Goal: Task Accomplishment & Management: Manage account settings

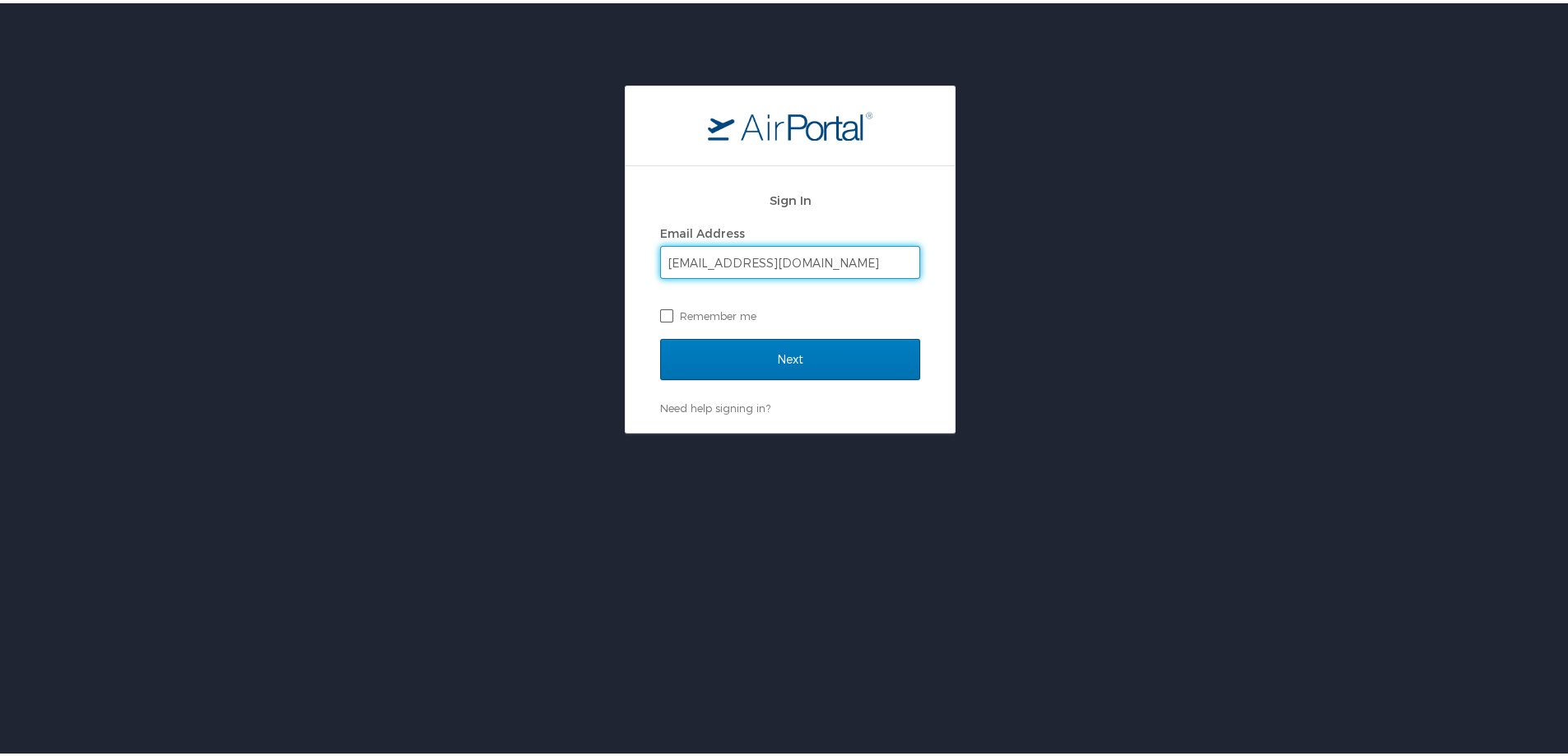
type input "bbrooks@lhc.la.gov"
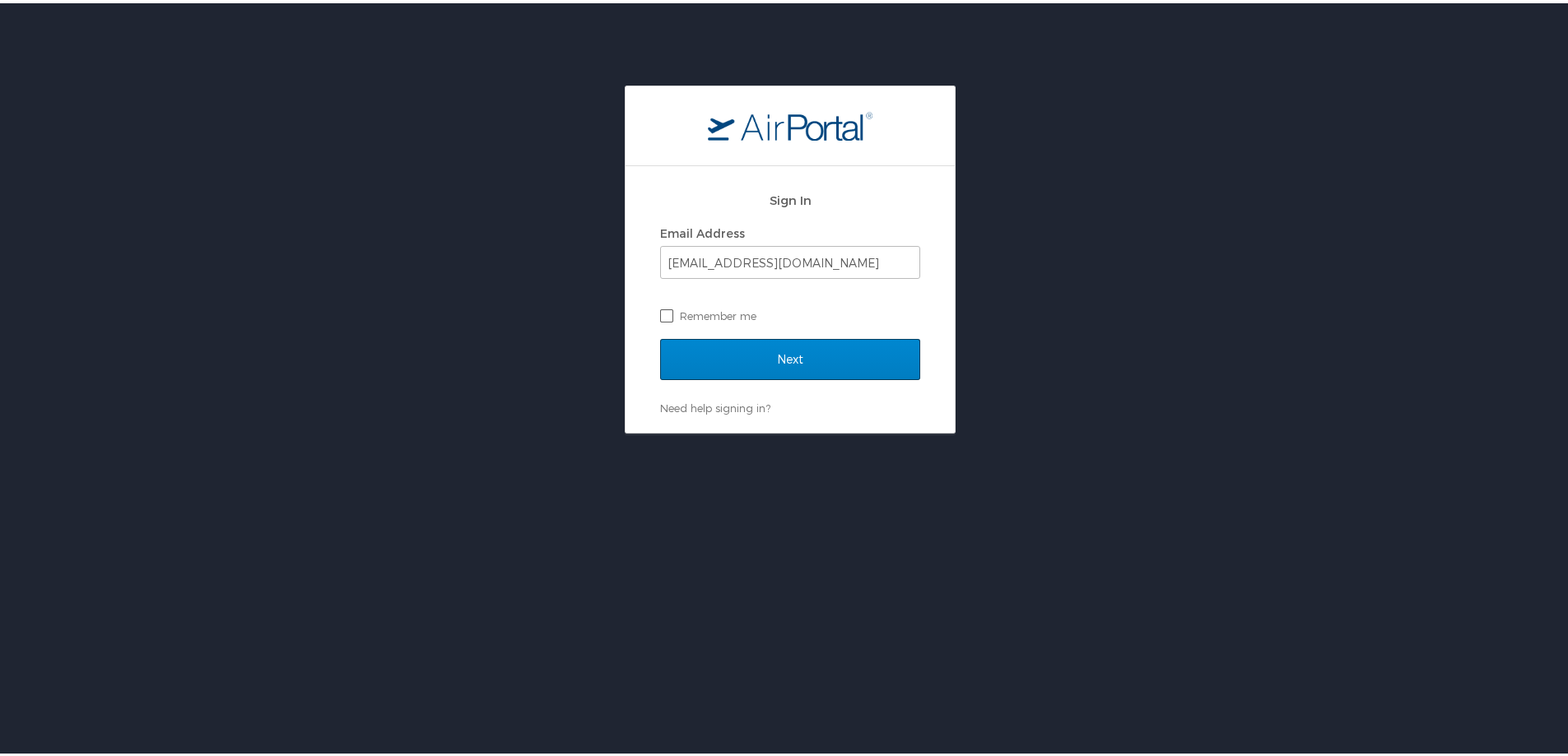
drag, startPoint x: 662, startPoint y: 313, endPoint x: 703, endPoint y: 339, distance: 48.5
click at [662, 314] on label "Remember me" at bounding box center [789, 312] width 260 height 25
click at [662, 314] on input "Remember me" at bounding box center [665, 311] width 11 height 11
checkbox input "true"
click at [766, 354] on input "Next" at bounding box center [789, 356] width 260 height 41
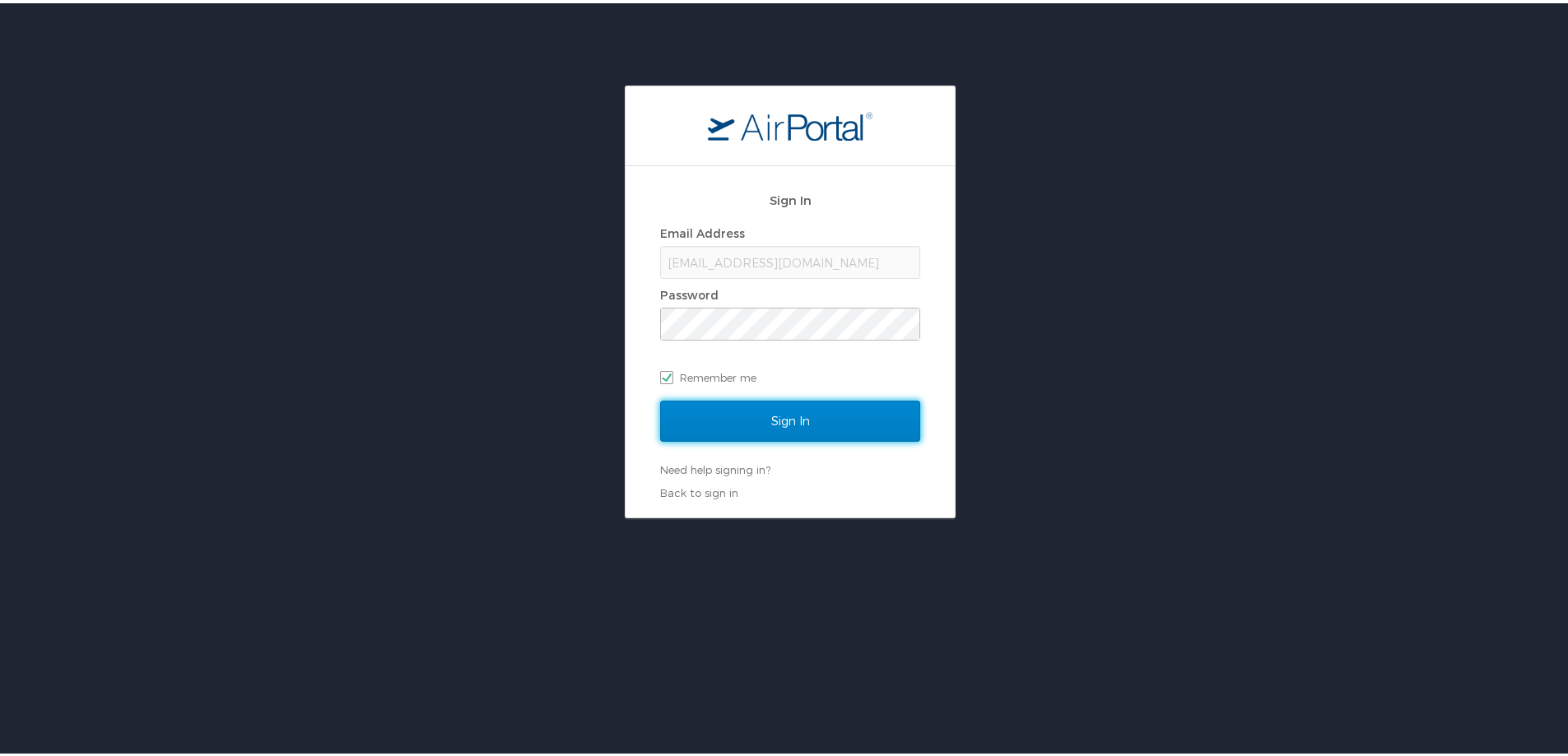
click at [784, 413] on input "Sign In" at bounding box center [789, 418] width 260 height 41
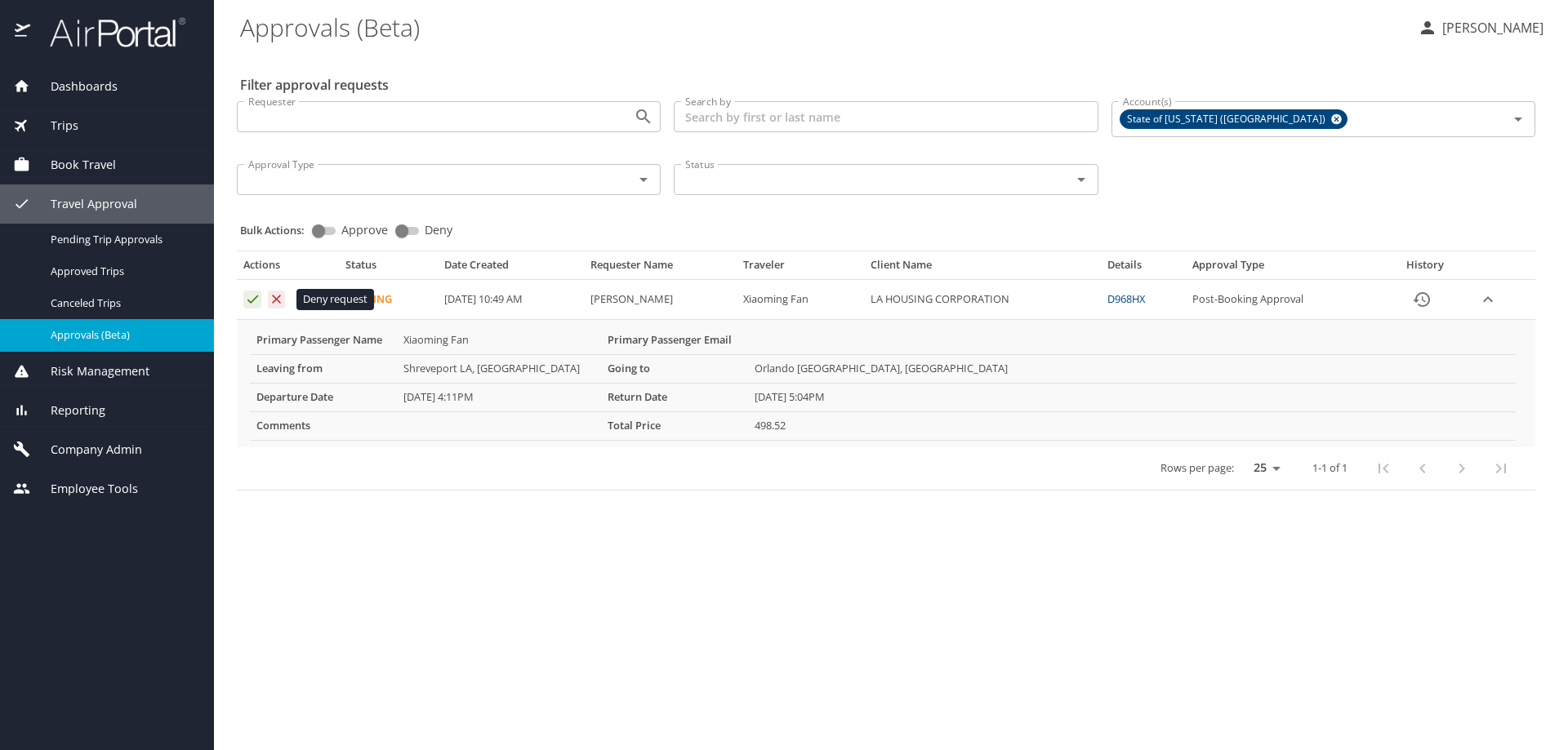
click at [284, 300] on icon "Approval table" at bounding box center [276, 299] width 16 height 16
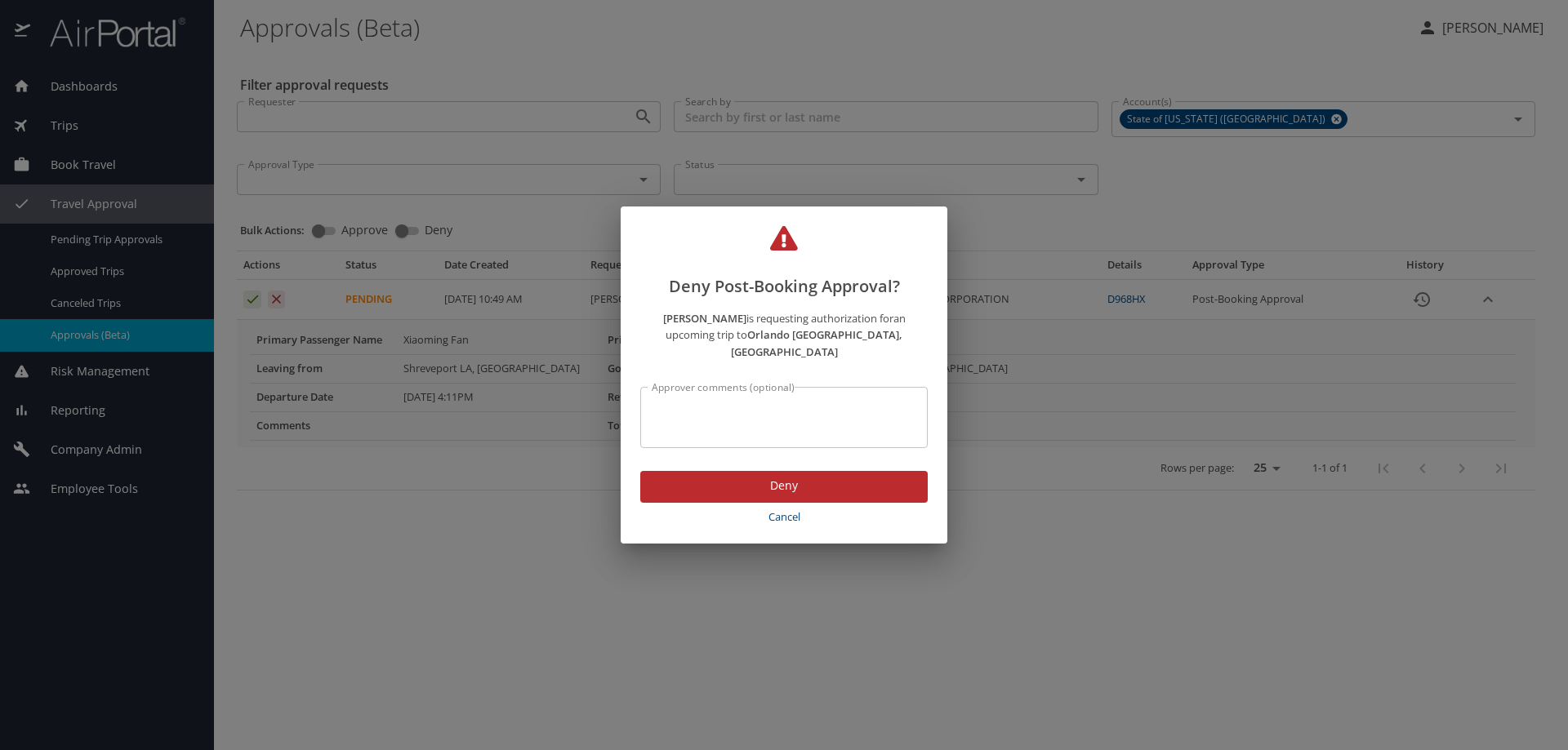
click at [675, 405] on textarea "Approver comments (optional)" at bounding box center [783, 418] width 264 height 31
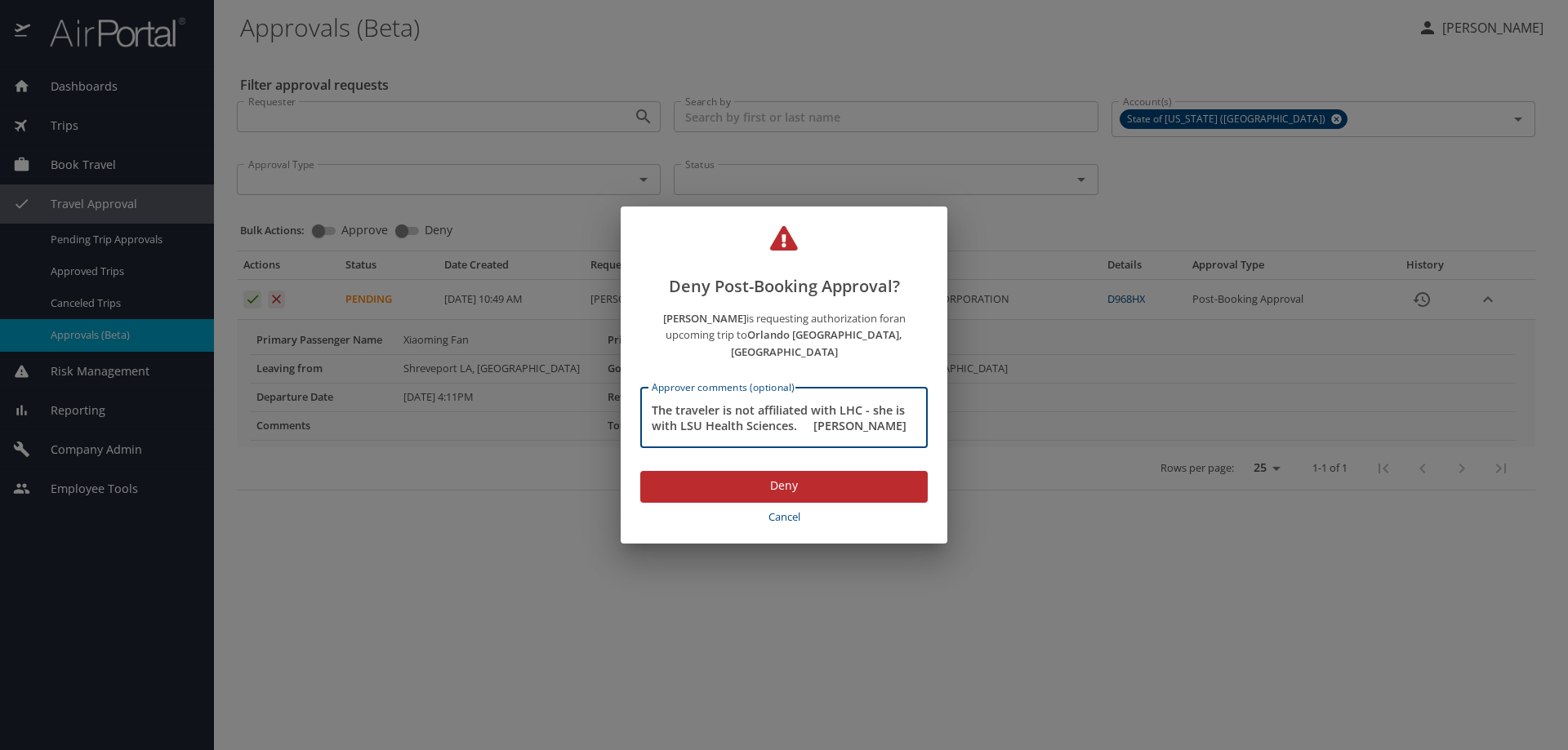
type textarea "The traveler is not affiliated with LHC - she is with LSU Health Sciences. Barr…"
click at [777, 476] on span "Deny" at bounding box center [783, 486] width 261 height 20
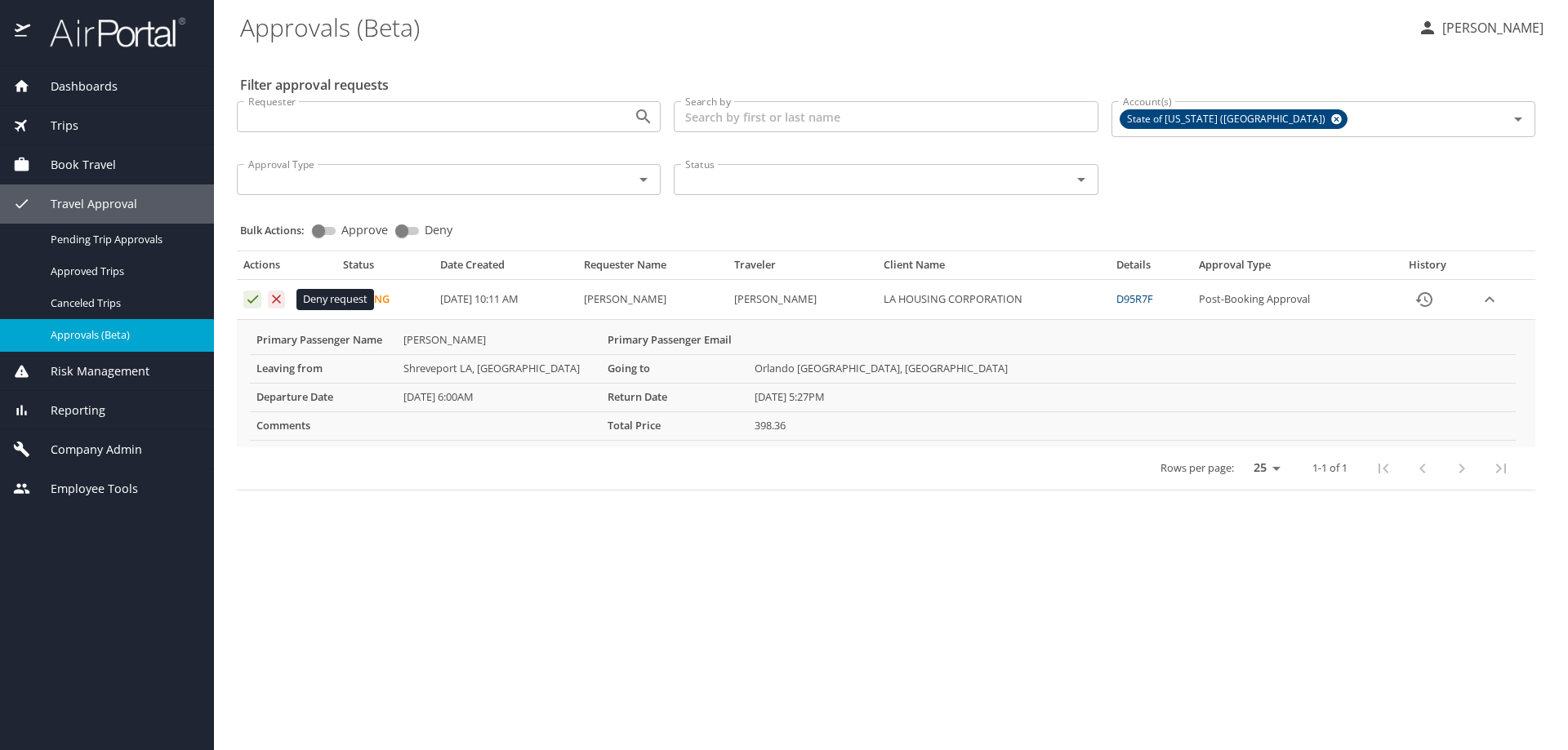
click at [280, 301] on icon "Approval table" at bounding box center [276, 299] width 16 height 16
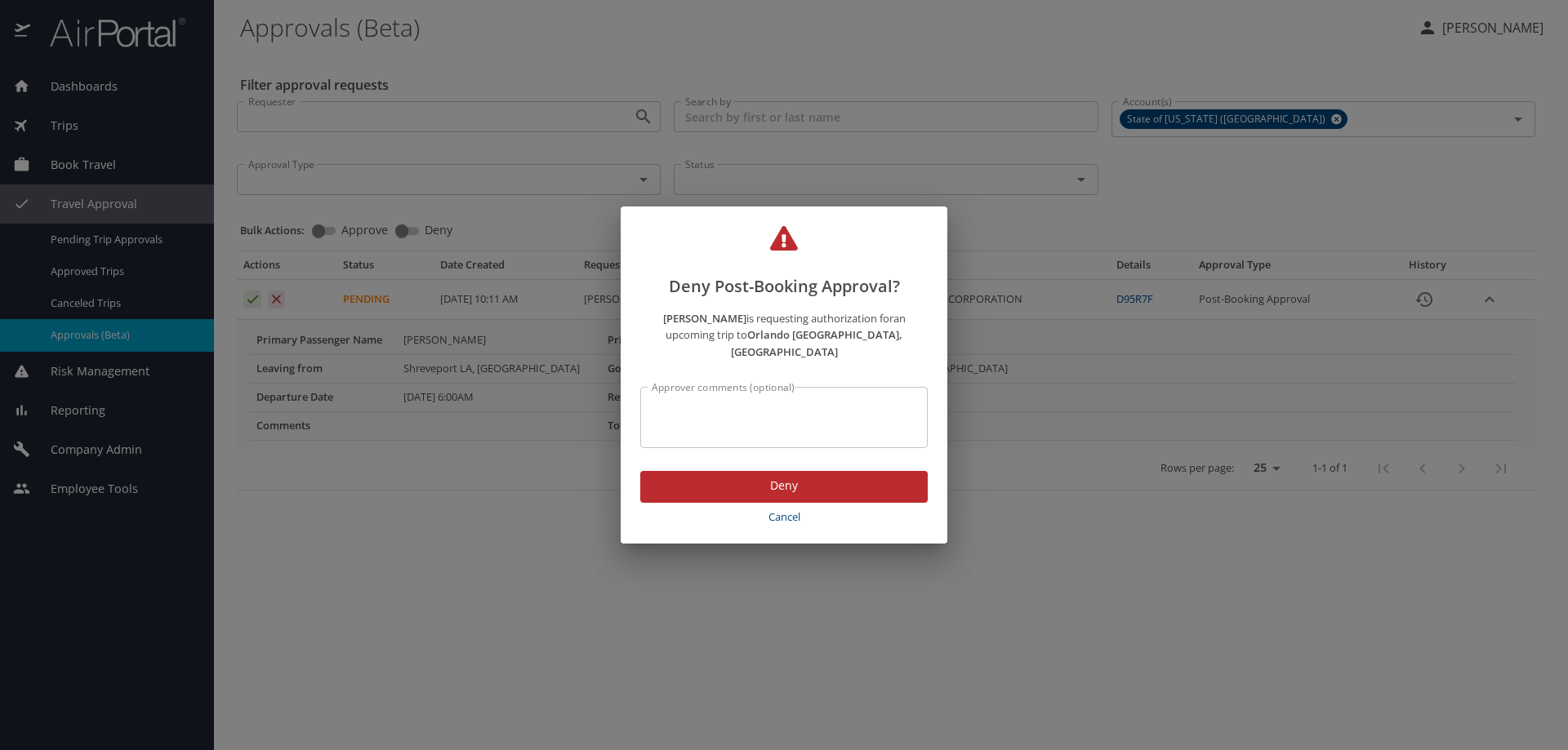
click at [663, 392] on div "Approver comments (optional)" at bounding box center [783, 417] width 287 height 61
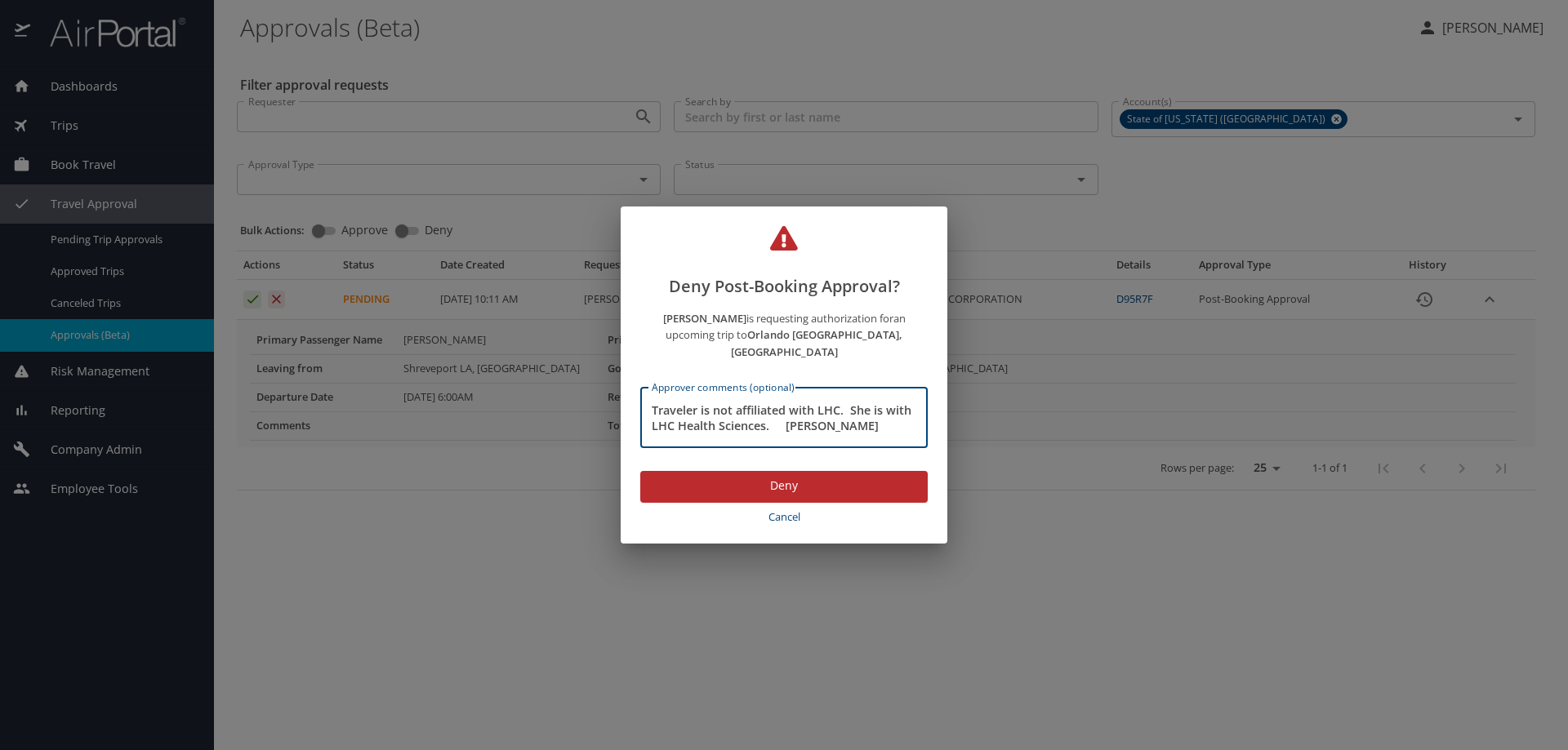
type textarea "Traveler is not affiliated with LHC. She is with LHC Health Sciences. Barry Bro…"
click at [759, 478] on span "Deny" at bounding box center [783, 486] width 261 height 20
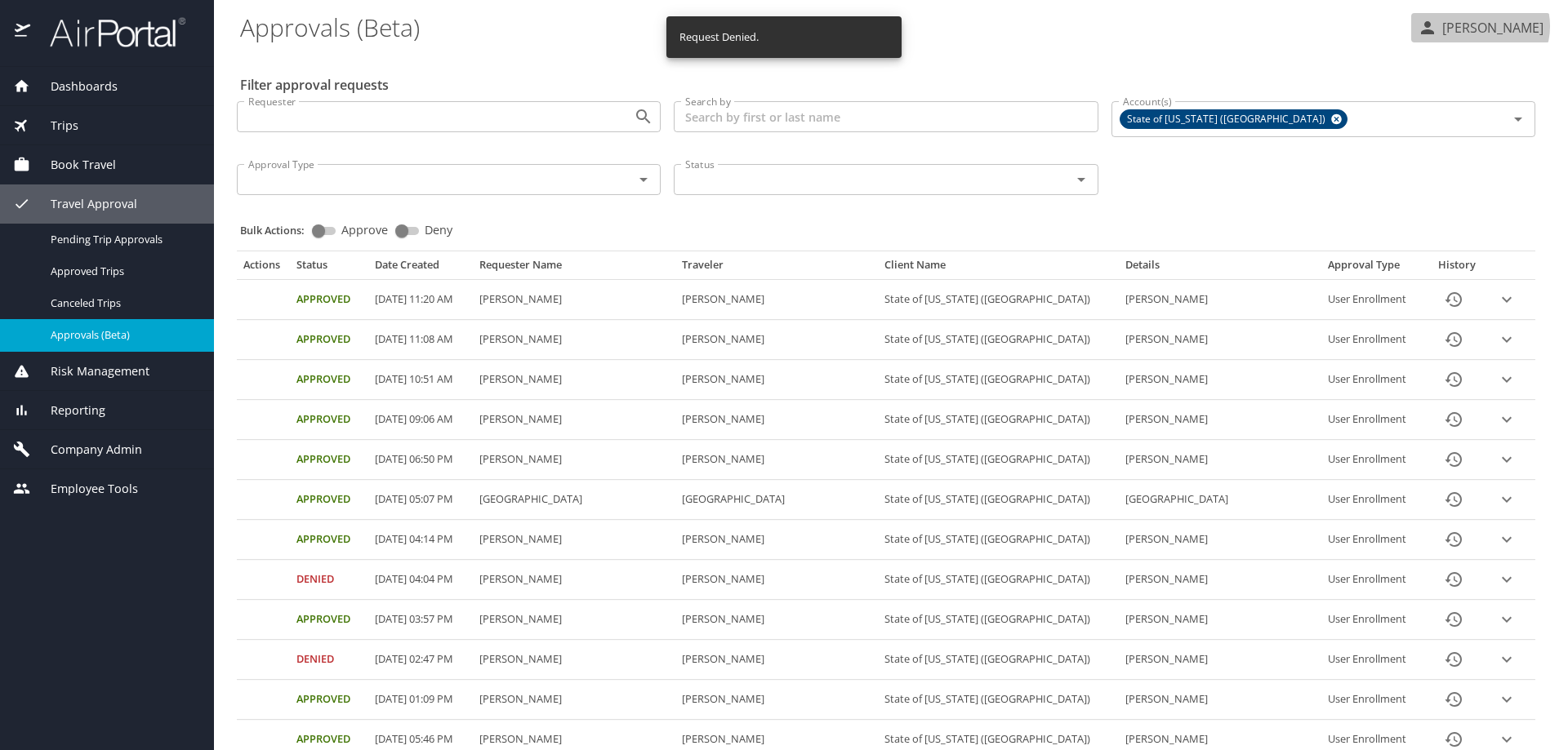
click at [1472, 26] on p "[PERSON_NAME]" at bounding box center [1490, 28] width 106 height 20
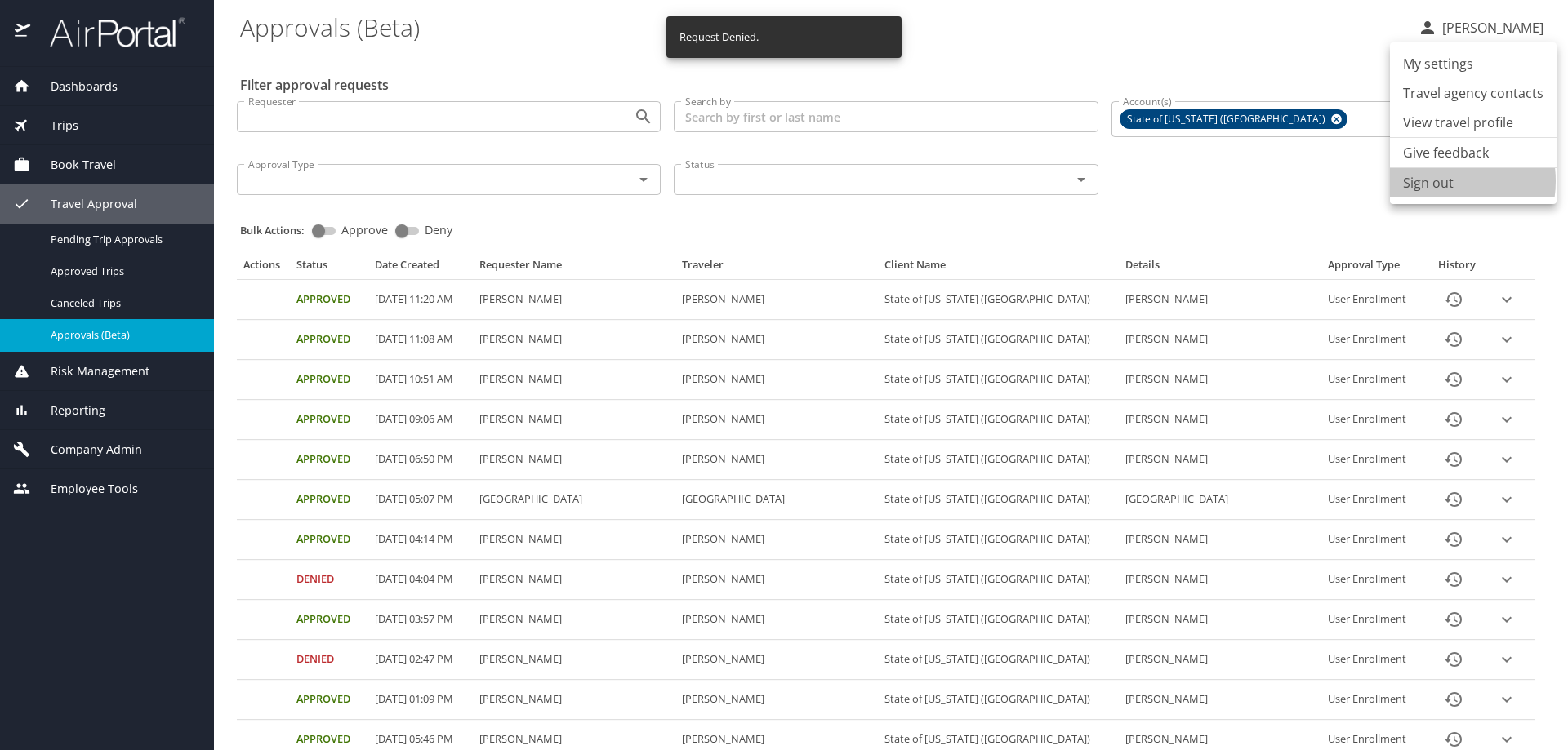
click at [1441, 182] on li "Sign out" at bounding box center [1473, 183] width 167 height 29
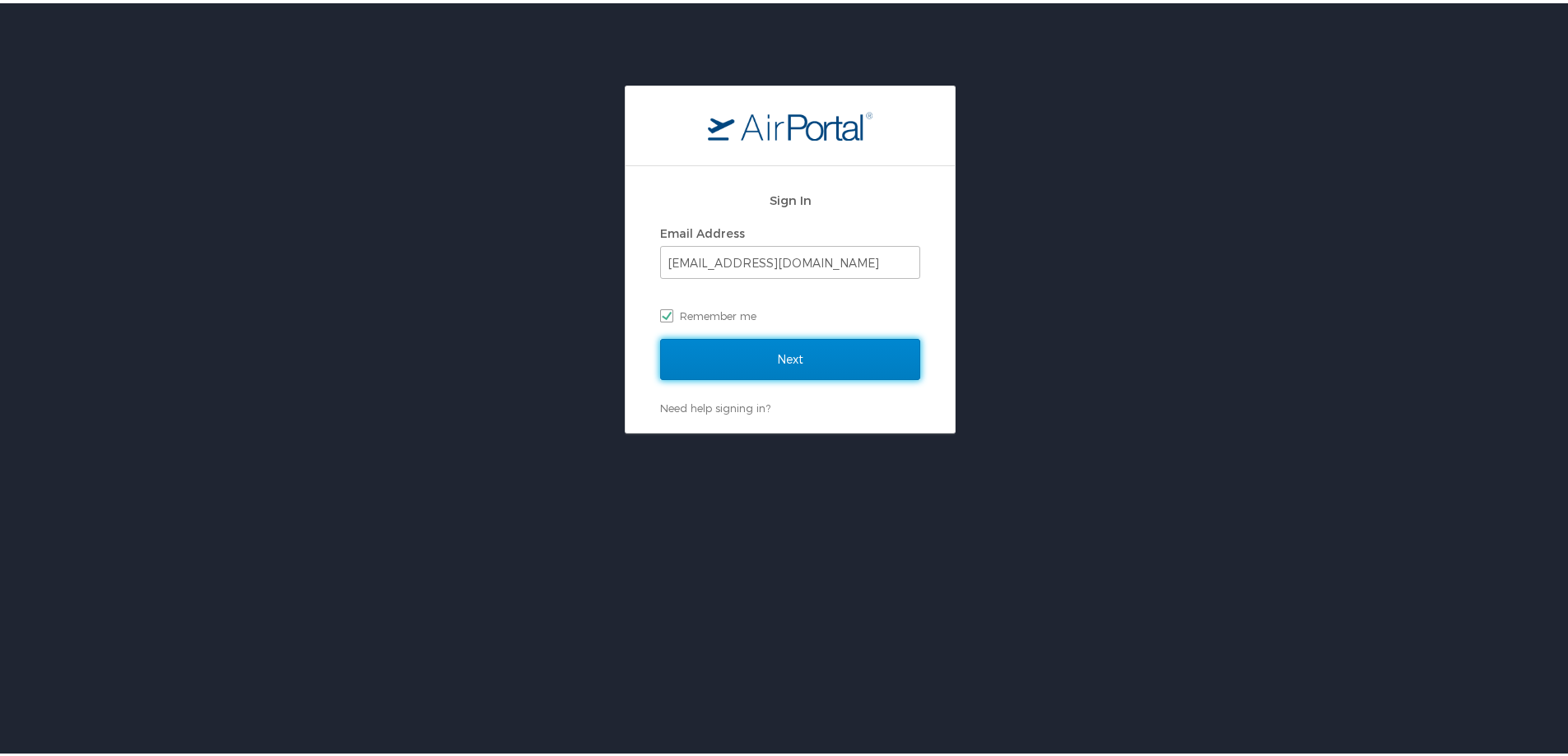
click at [749, 350] on input "Next" at bounding box center [789, 356] width 260 height 41
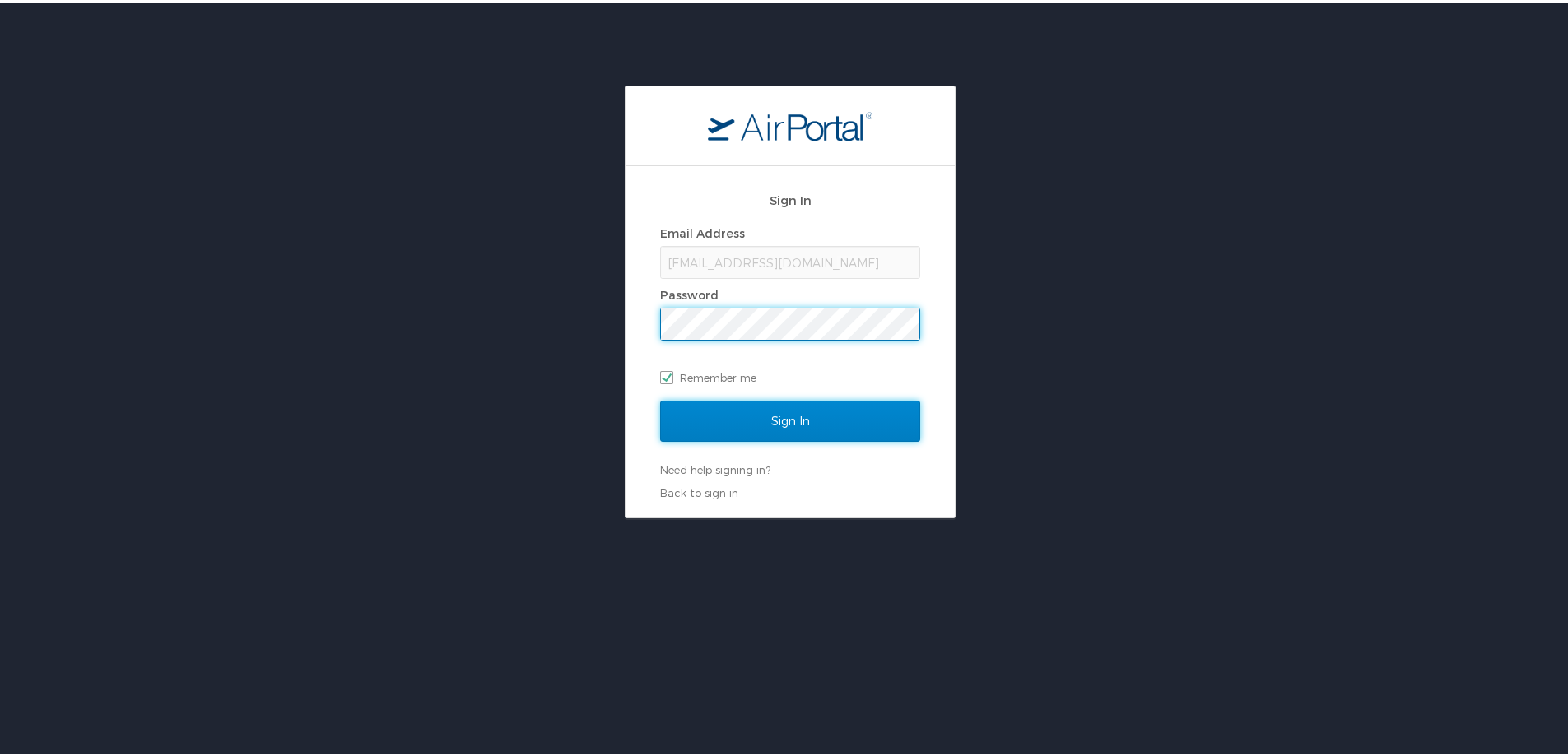
click at [762, 412] on input "Sign In" at bounding box center [789, 418] width 260 height 41
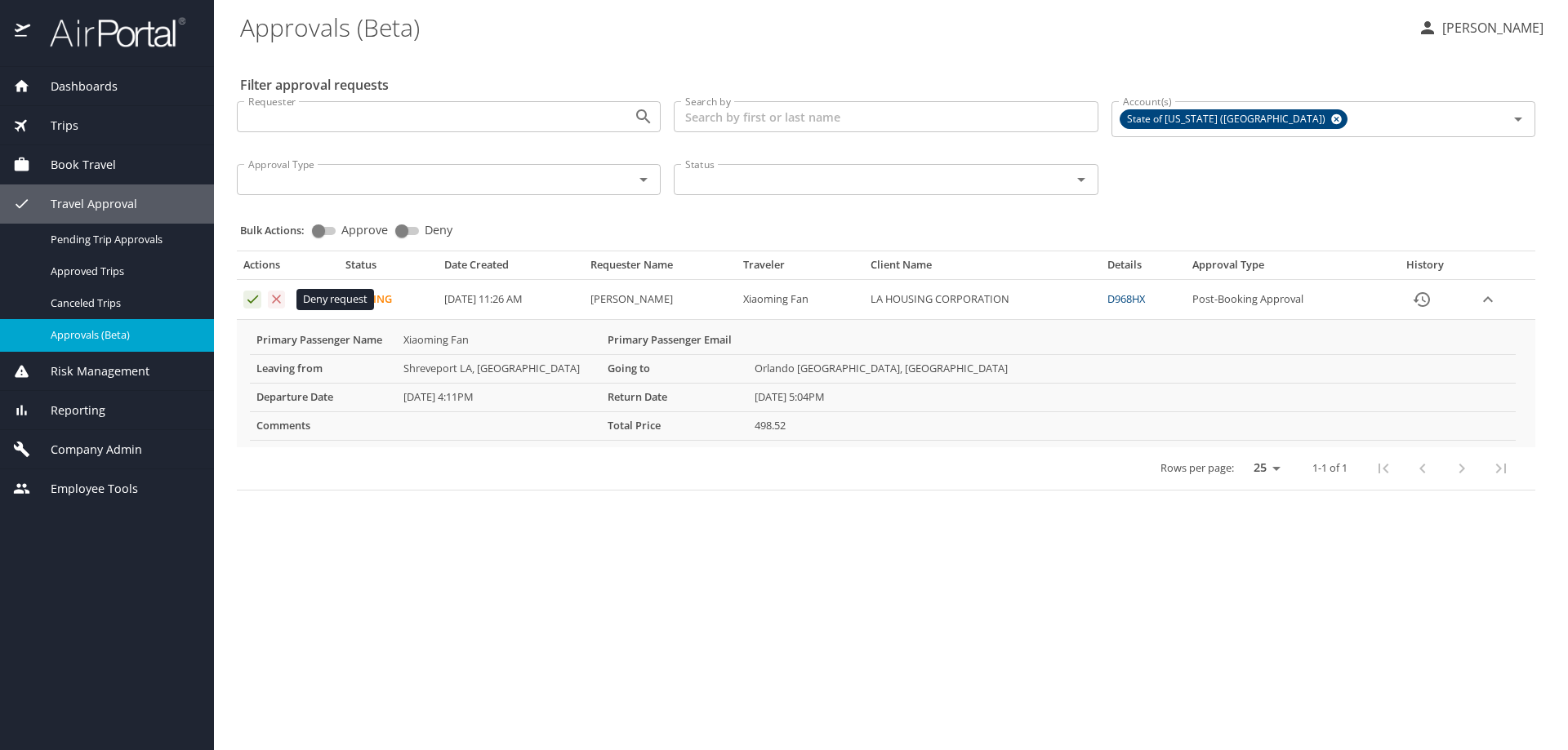
click at [277, 300] on icon "Approval table" at bounding box center [277, 299] width 9 height 9
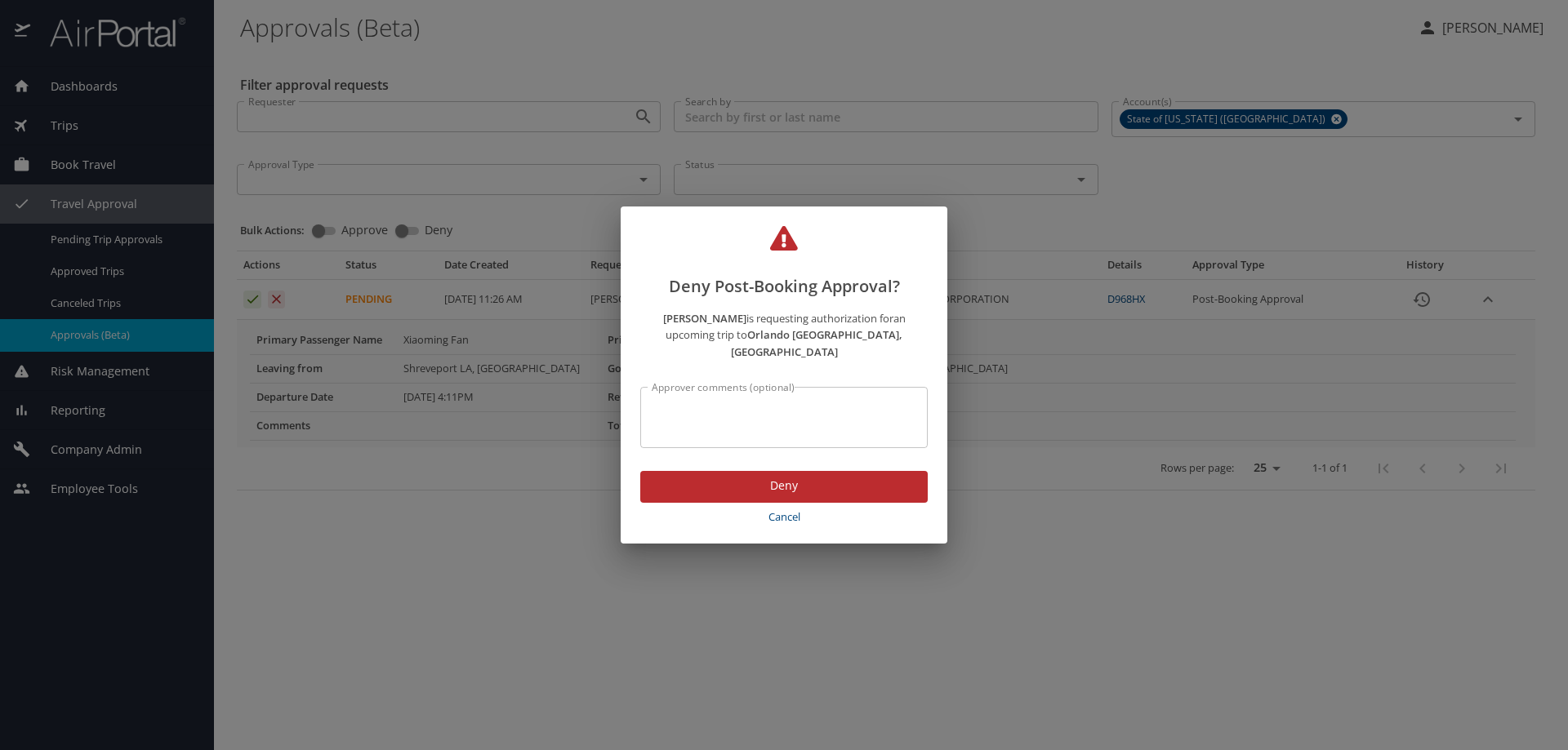
click at [669, 402] on textarea "Approver comments (optional)" at bounding box center [783, 418] width 264 height 31
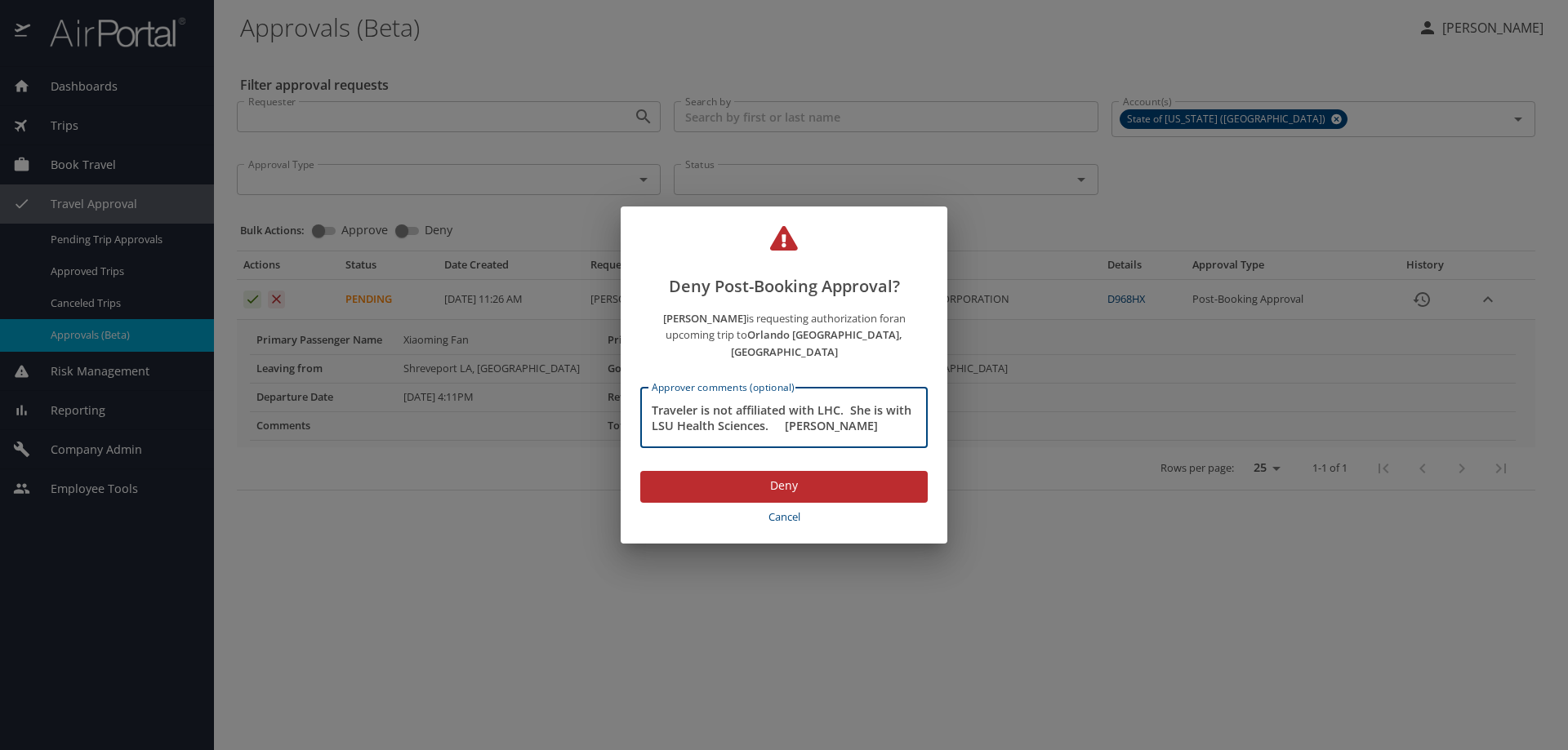
type textarea "Traveler is not affiliated with LHC. She is with LSU Health Sciences. Barry Bro…"
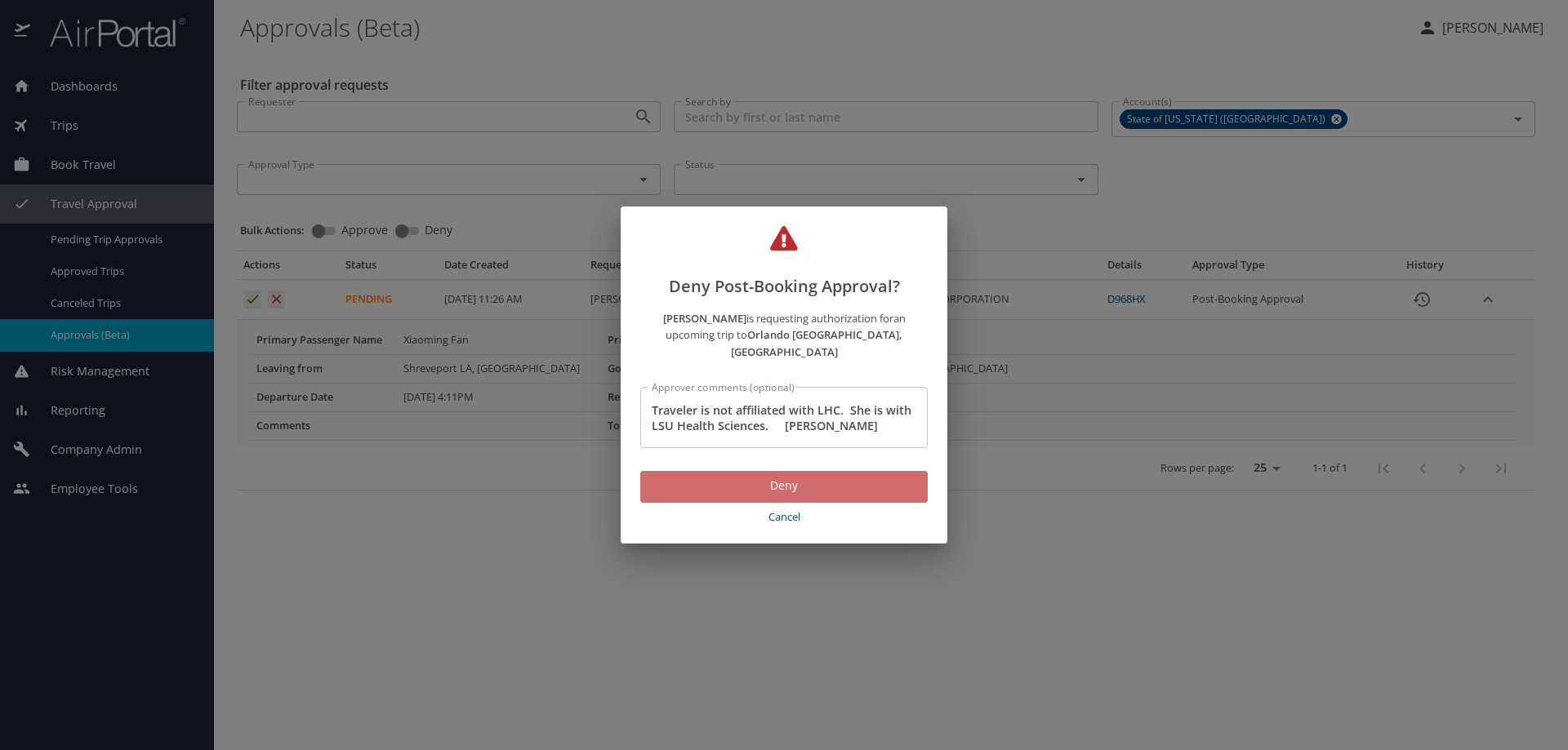
click at [792, 478] on span "Deny" at bounding box center [783, 486] width 261 height 20
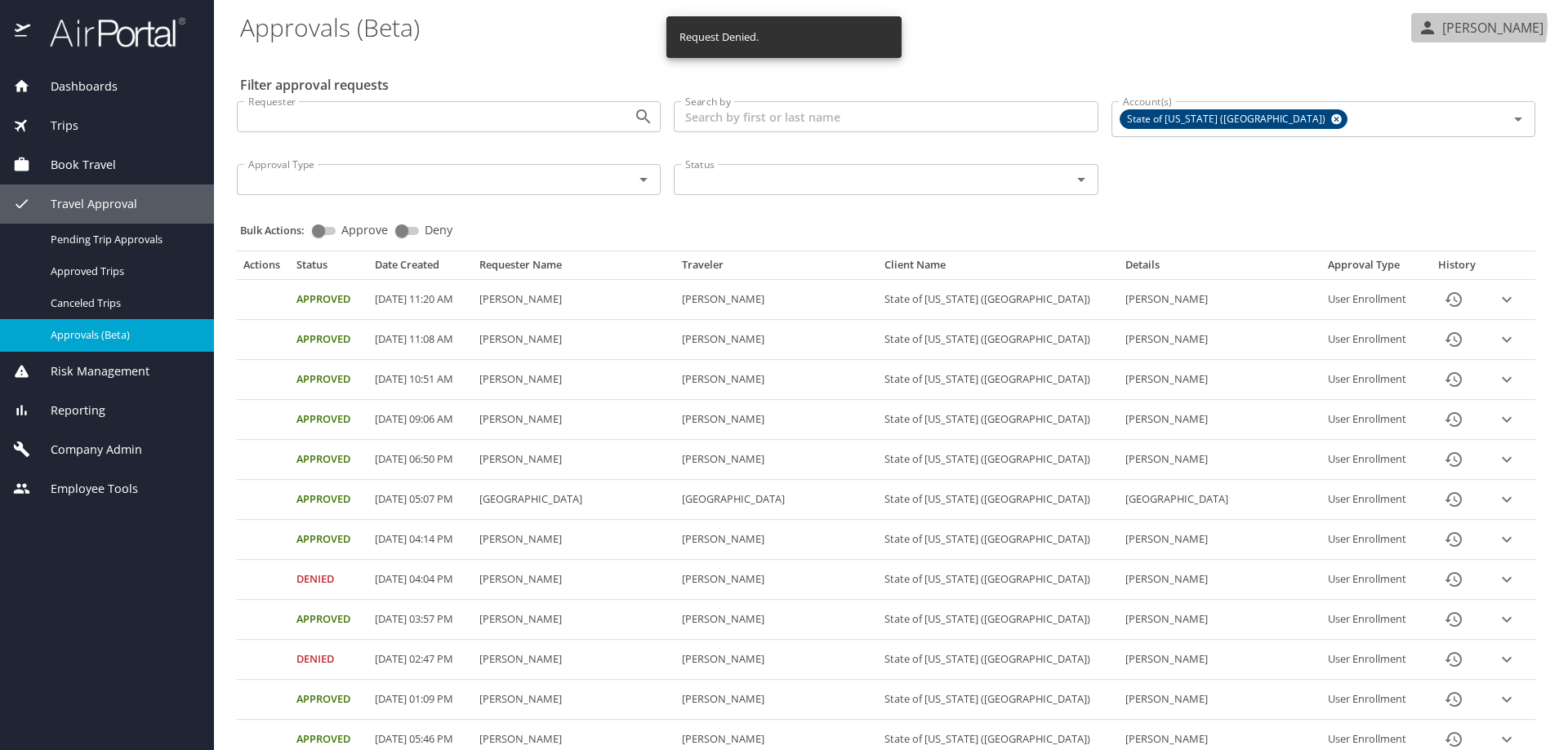
click at [1465, 25] on p "[PERSON_NAME]" at bounding box center [1490, 28] width 106 height 20
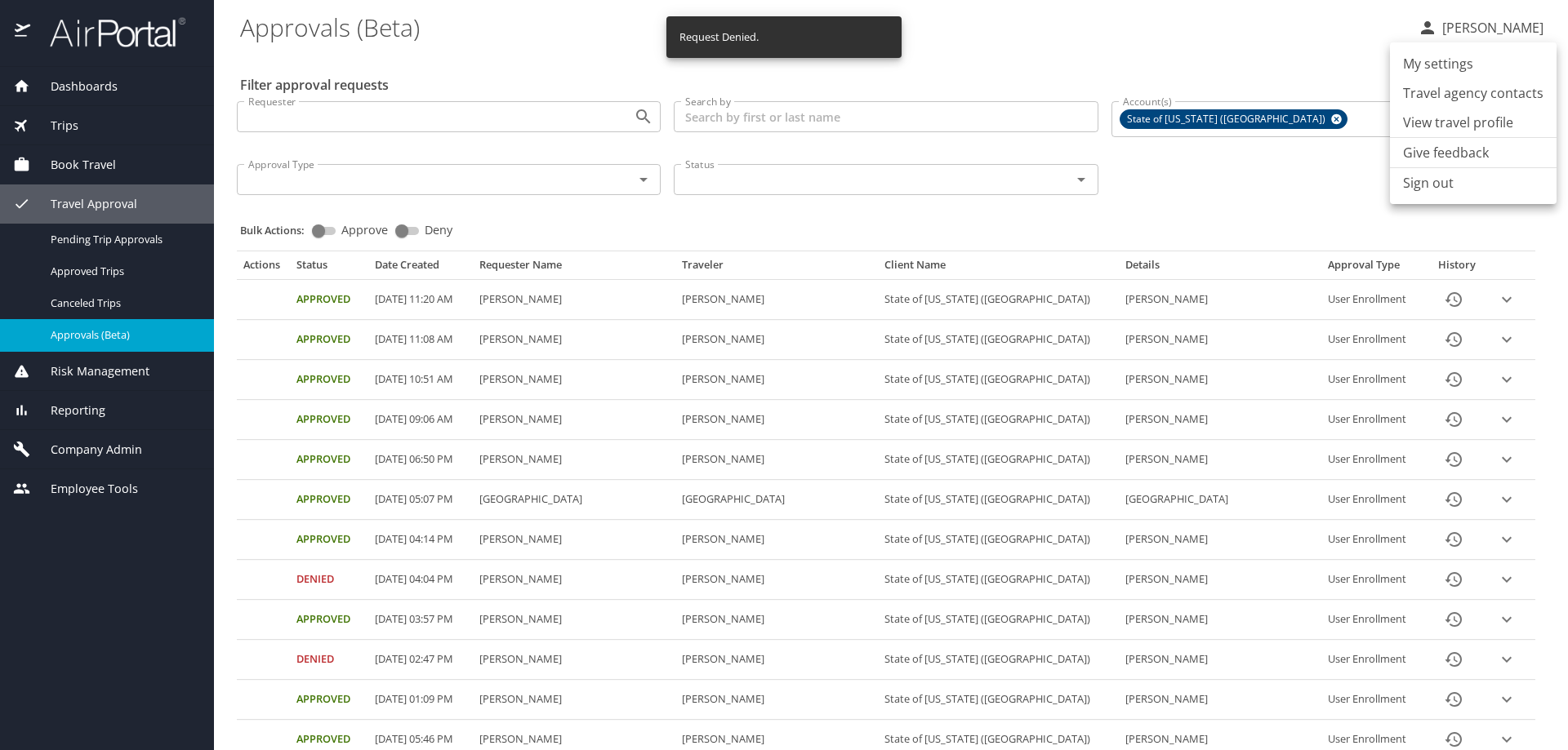
click at [1442, 185] on li "Sign out" at bounding box center [1473, 183] width 167 height 29
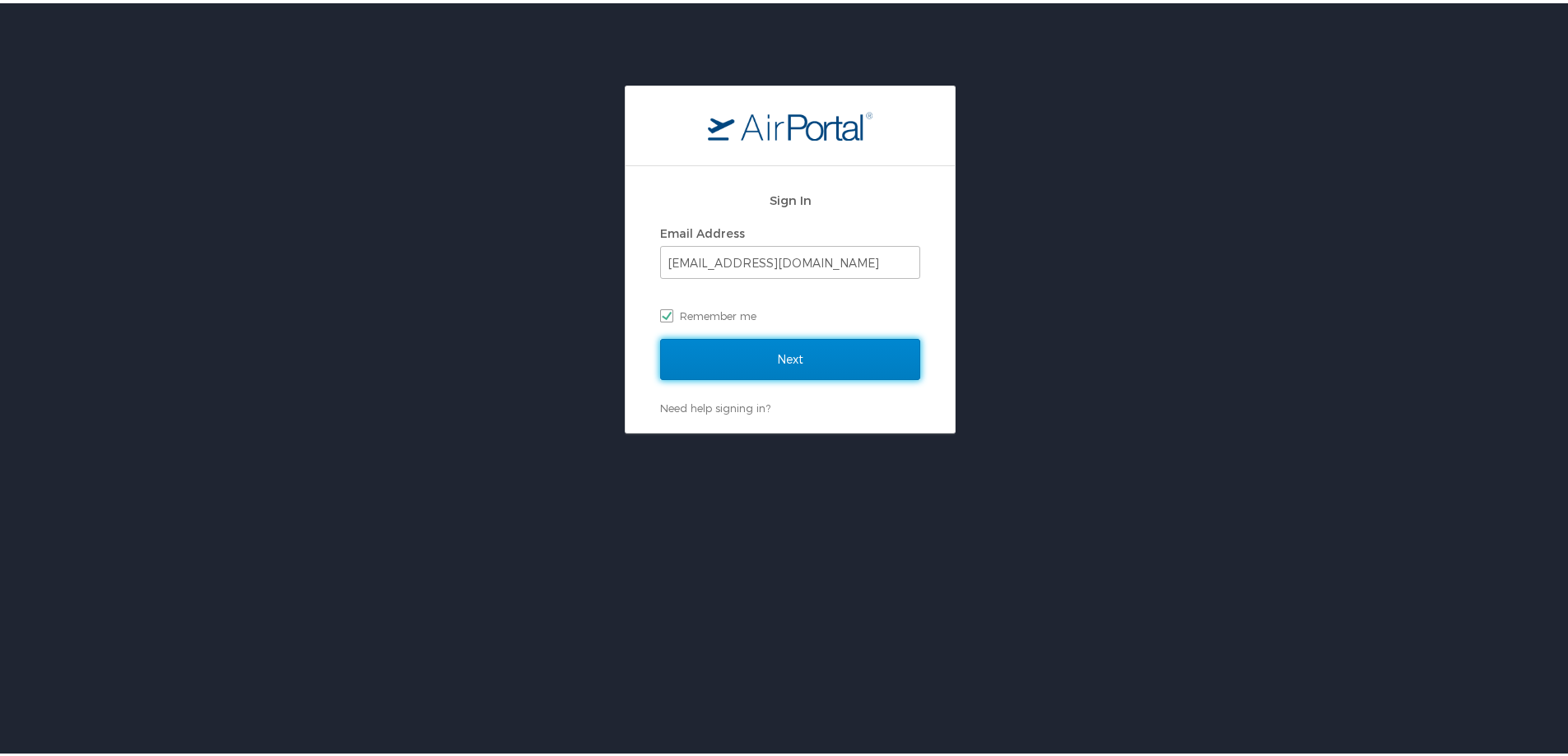
click at [783, 354] on input "Next" at bounding box center [789, 356] width 260 height 41
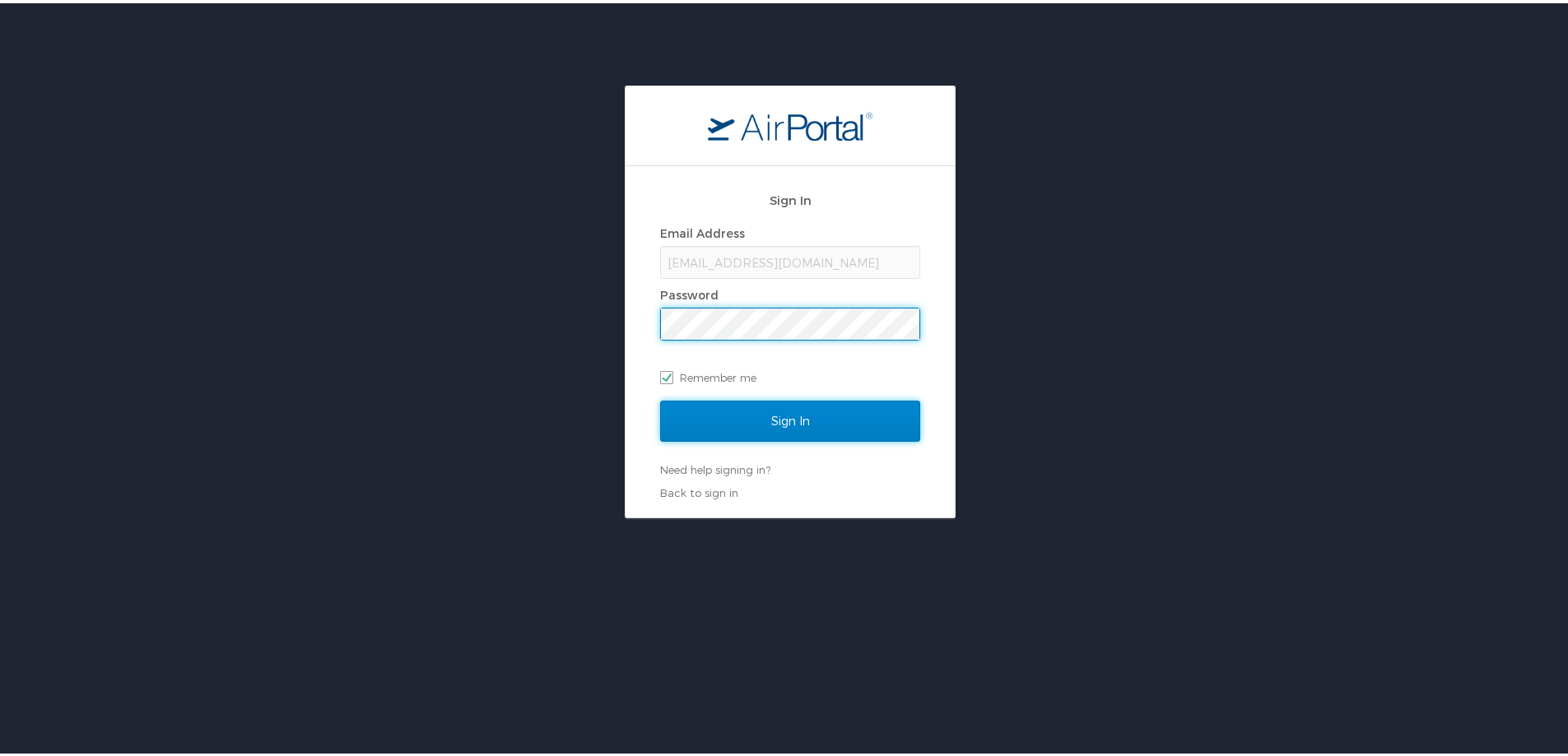
click at [781, 414] on input "Sign In" at bounding box center [789, 418] width 260 height 41
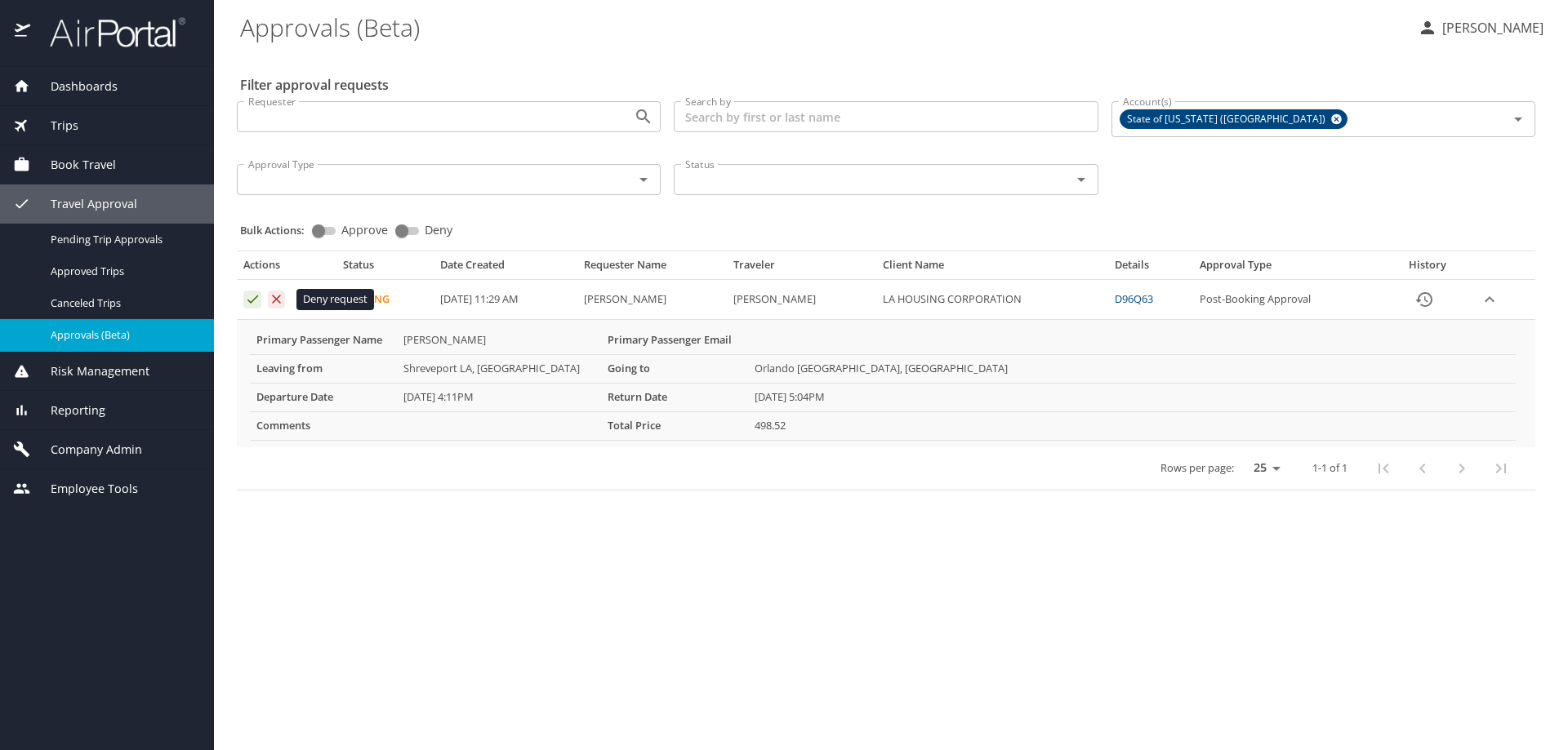
click at [273, 298] on icon "Approval table" at bounding box center [276, 299] width 16 height 16
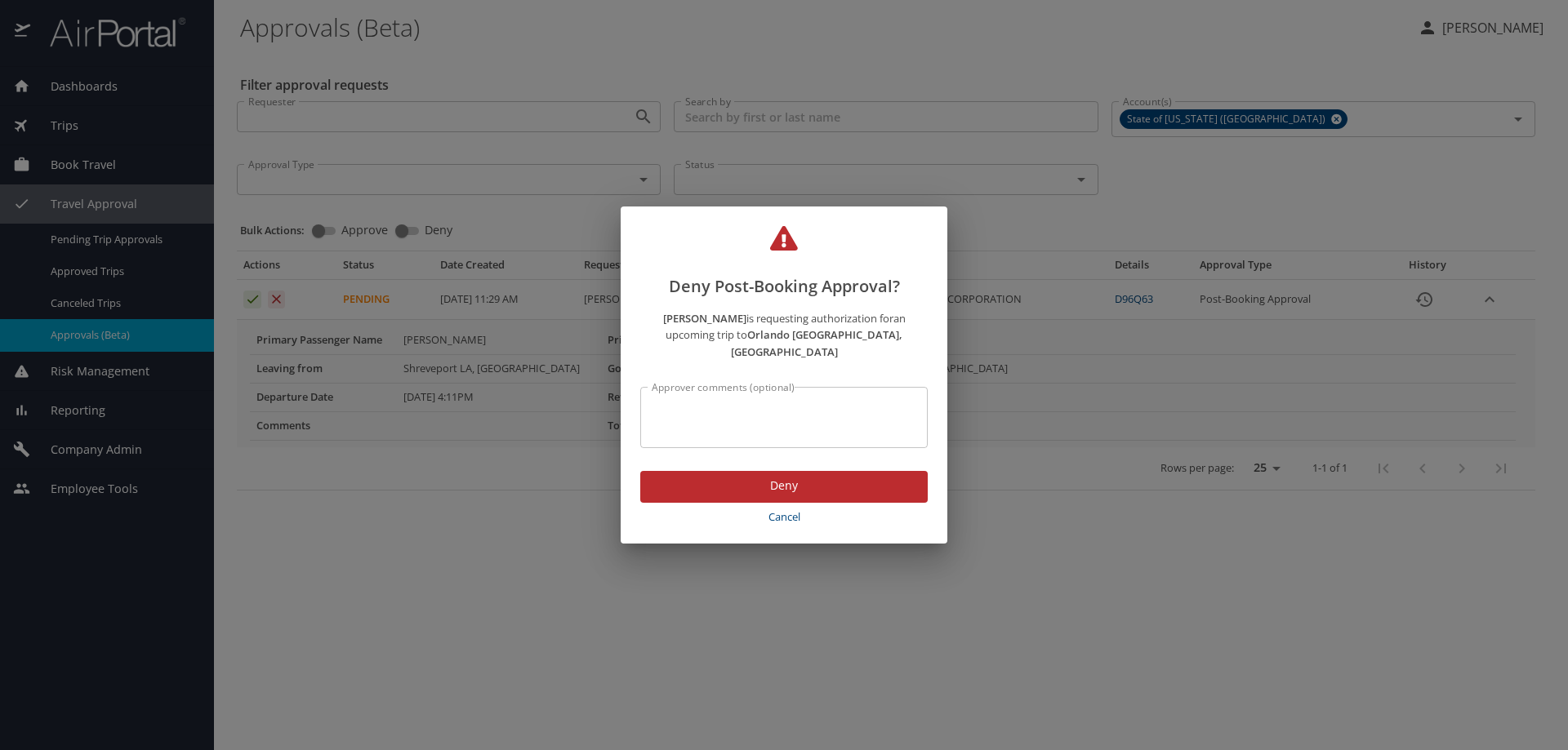
click at [709, 392] on div "Approver comments (optional)" at bounding box center [783, 417] width 287 height 61
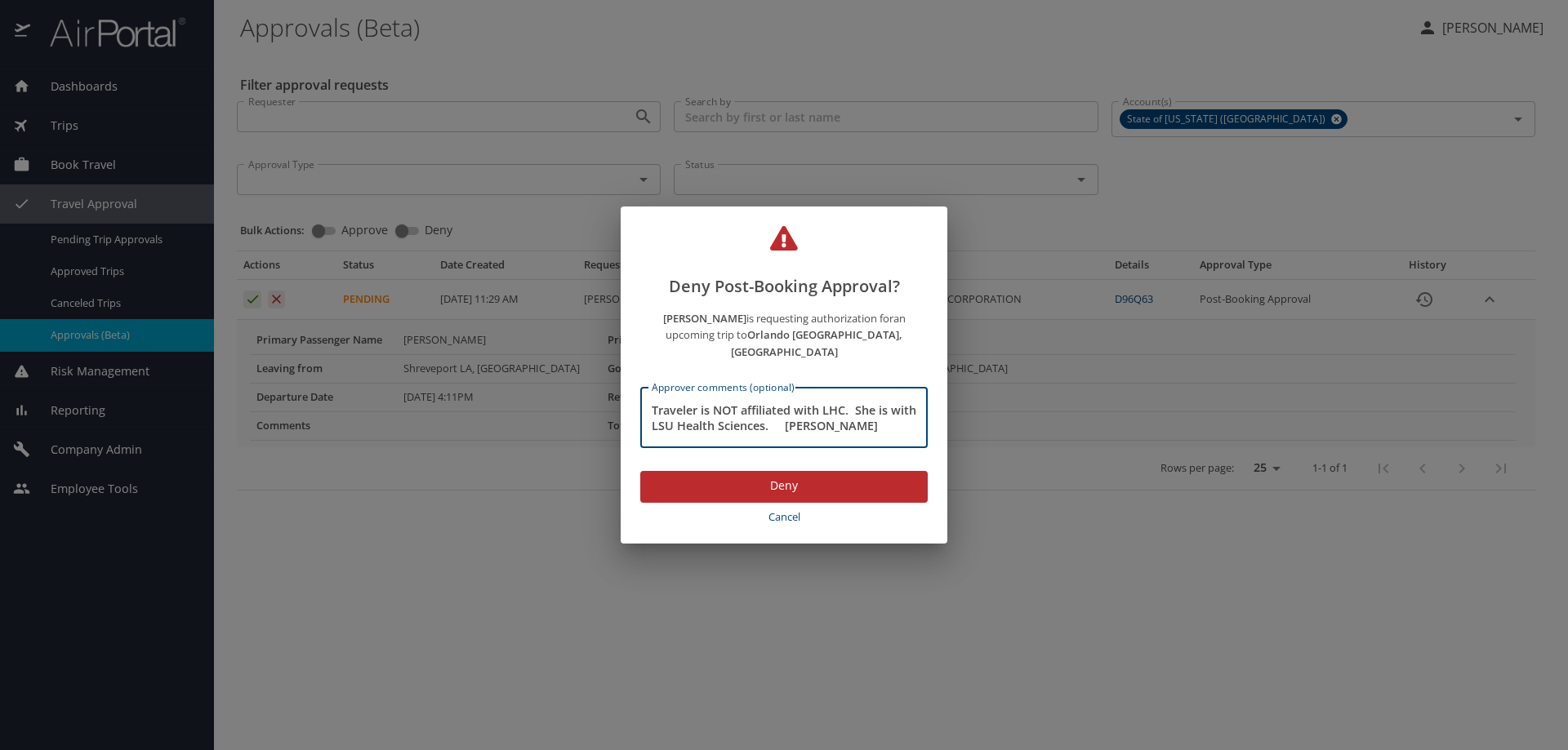
type textarea "Traveler is NOT affiliated with LHC. She is with LSU Health Sciences. Barry Bro…"
click at [771, 478] on span "Deny" at bounding box center [783, 486] width 261 height 20
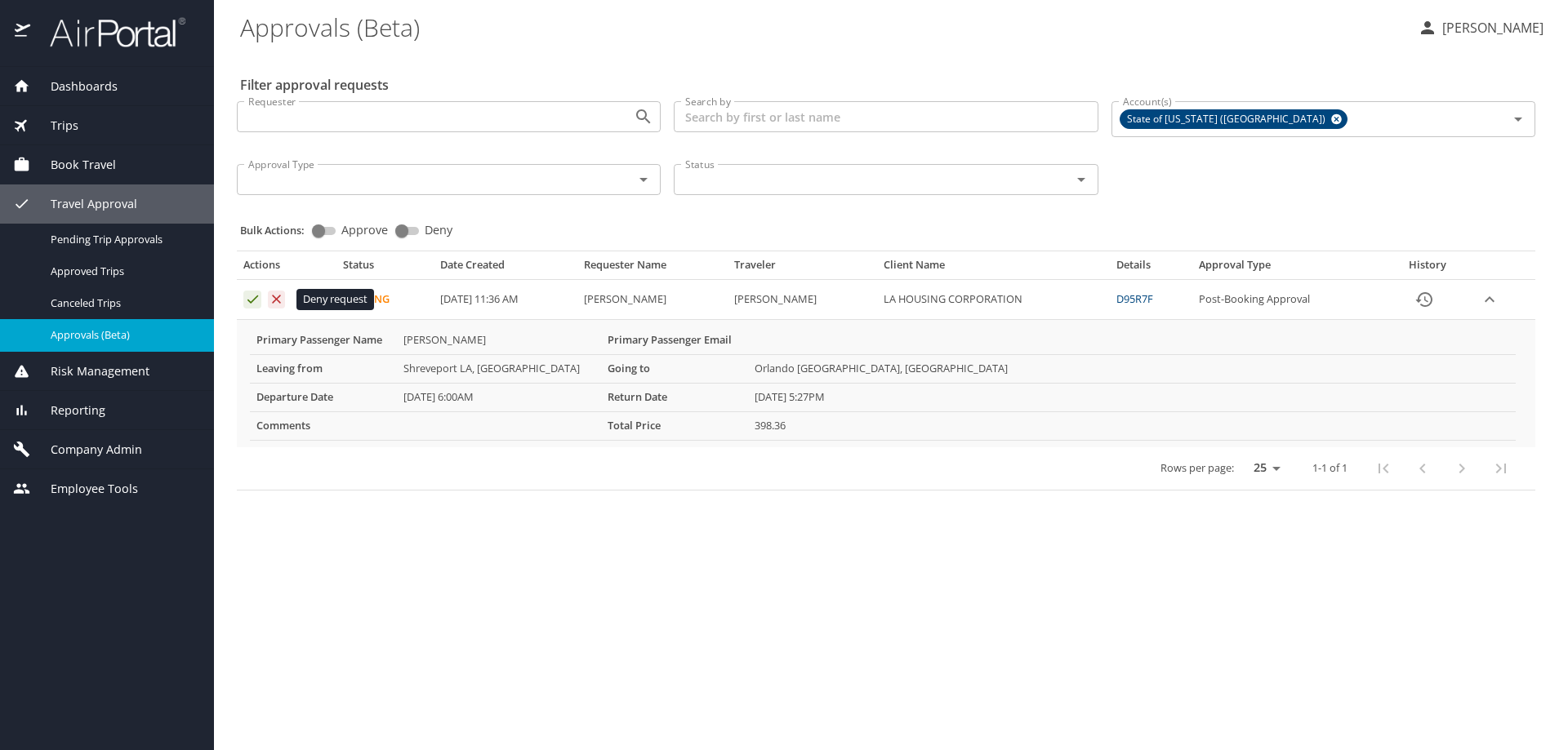
click at [277, 302] on icon "Approval table" at bounding box center [276, 299] width 16 height 16
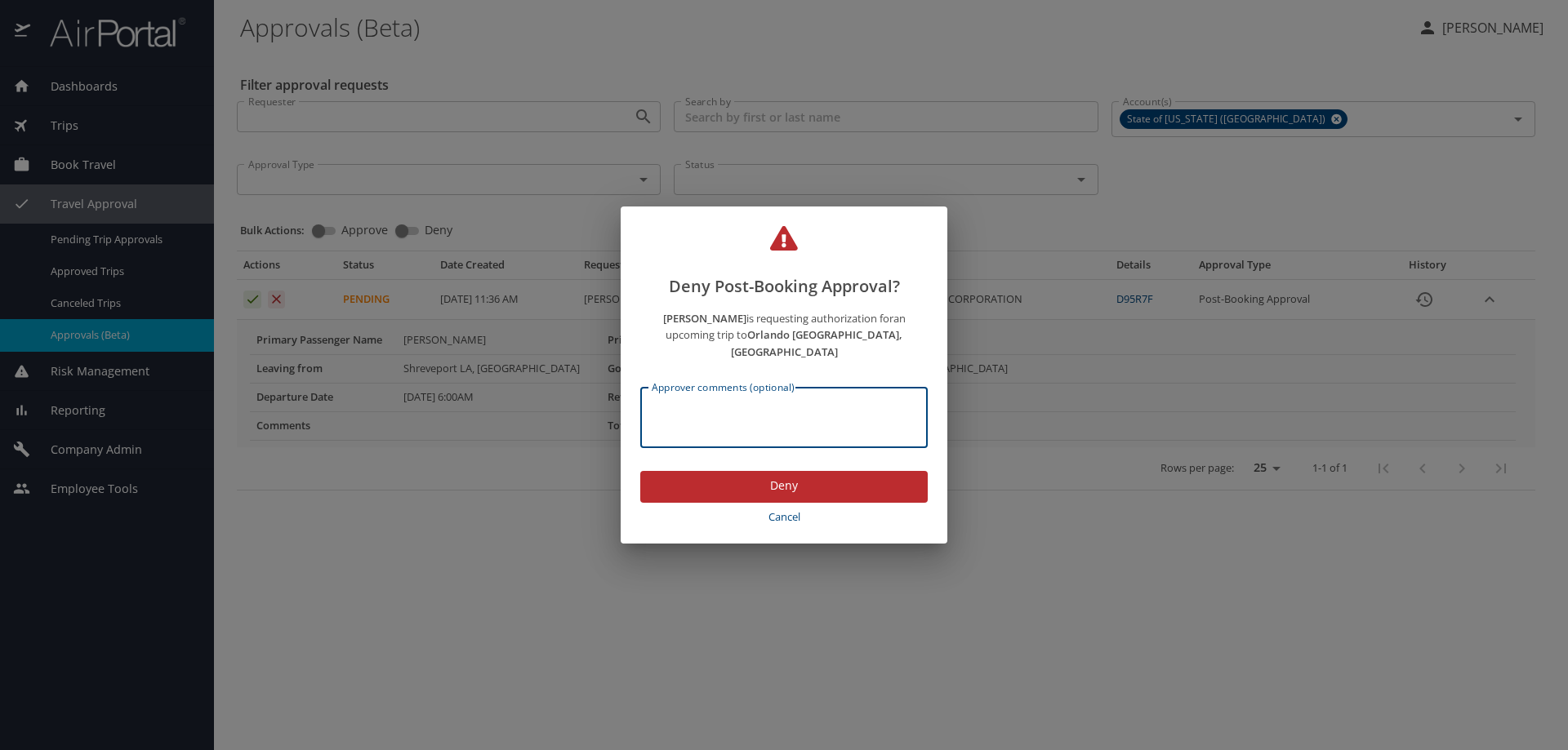
click at [669, 402] on textarea "Approver comments (optional)" at bounding box center [783, 418] width 264 height 31
type textarea "Traveler is NOT affiliated with LHC. She is with LSU Health Sciences. Barry Bro…"
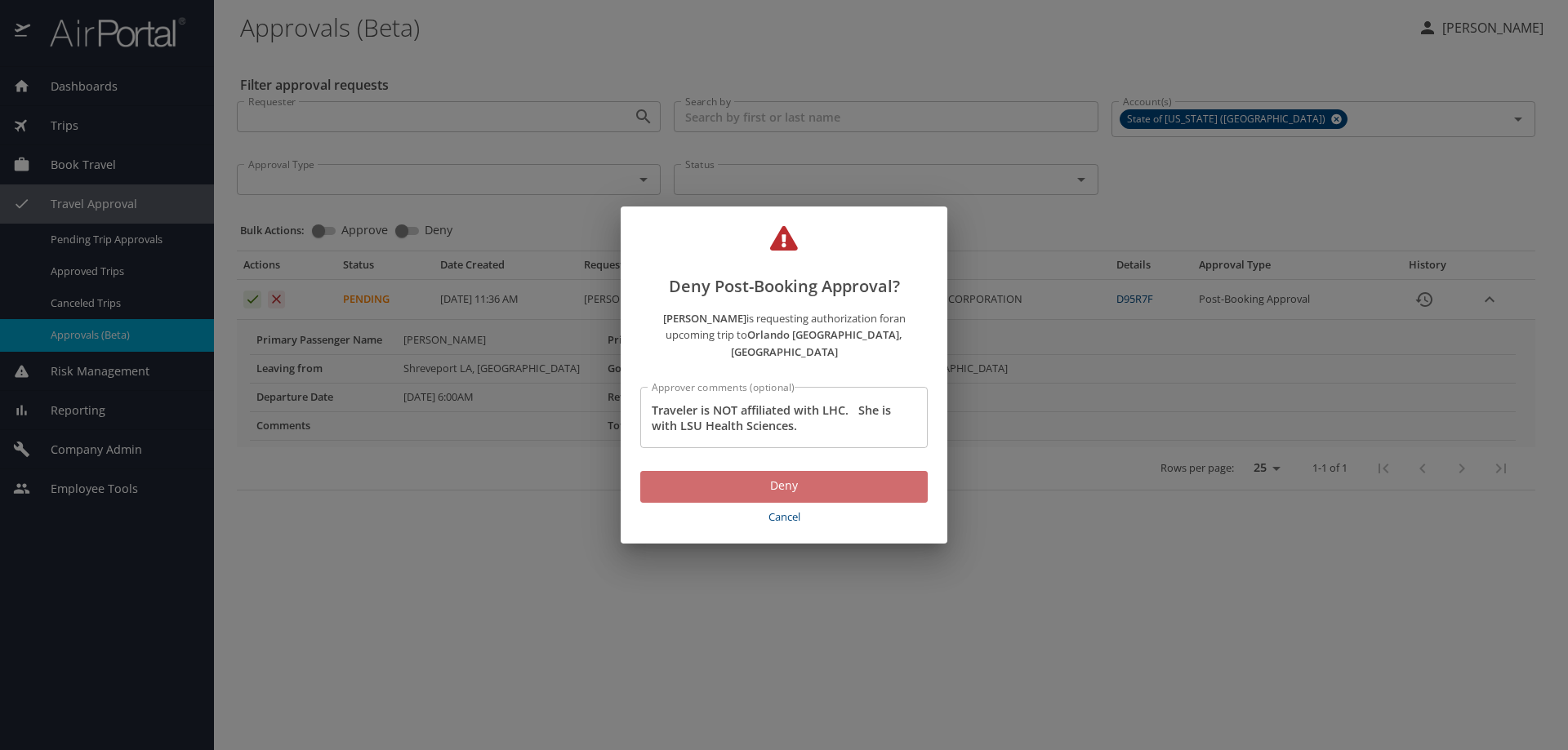
click at [765, 479] on span "Deny" at bounding box center [783, 486] width 261 height 20
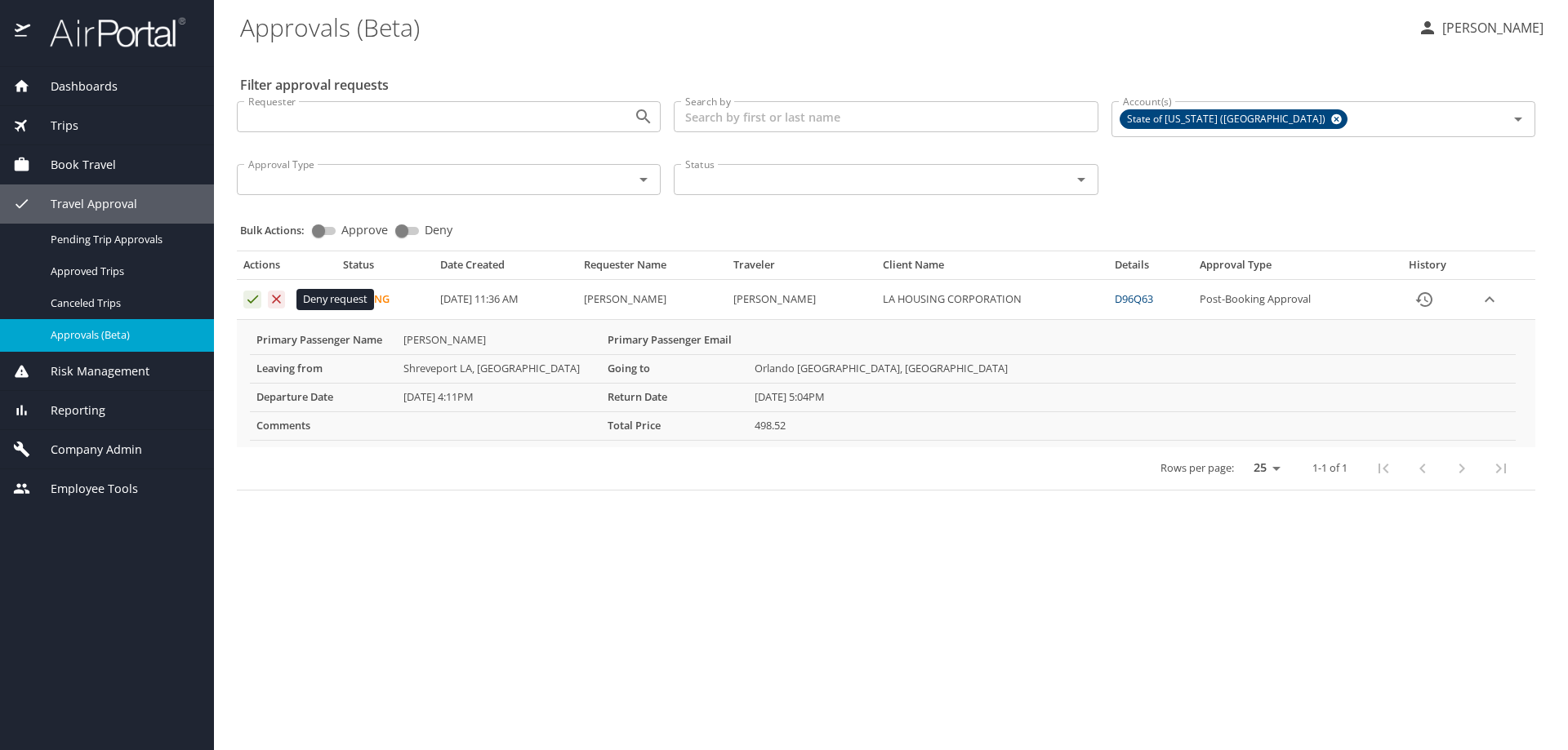
click at [275, 301] on icon "Approval table" at bounding box center [277, 299] width 9 height 9
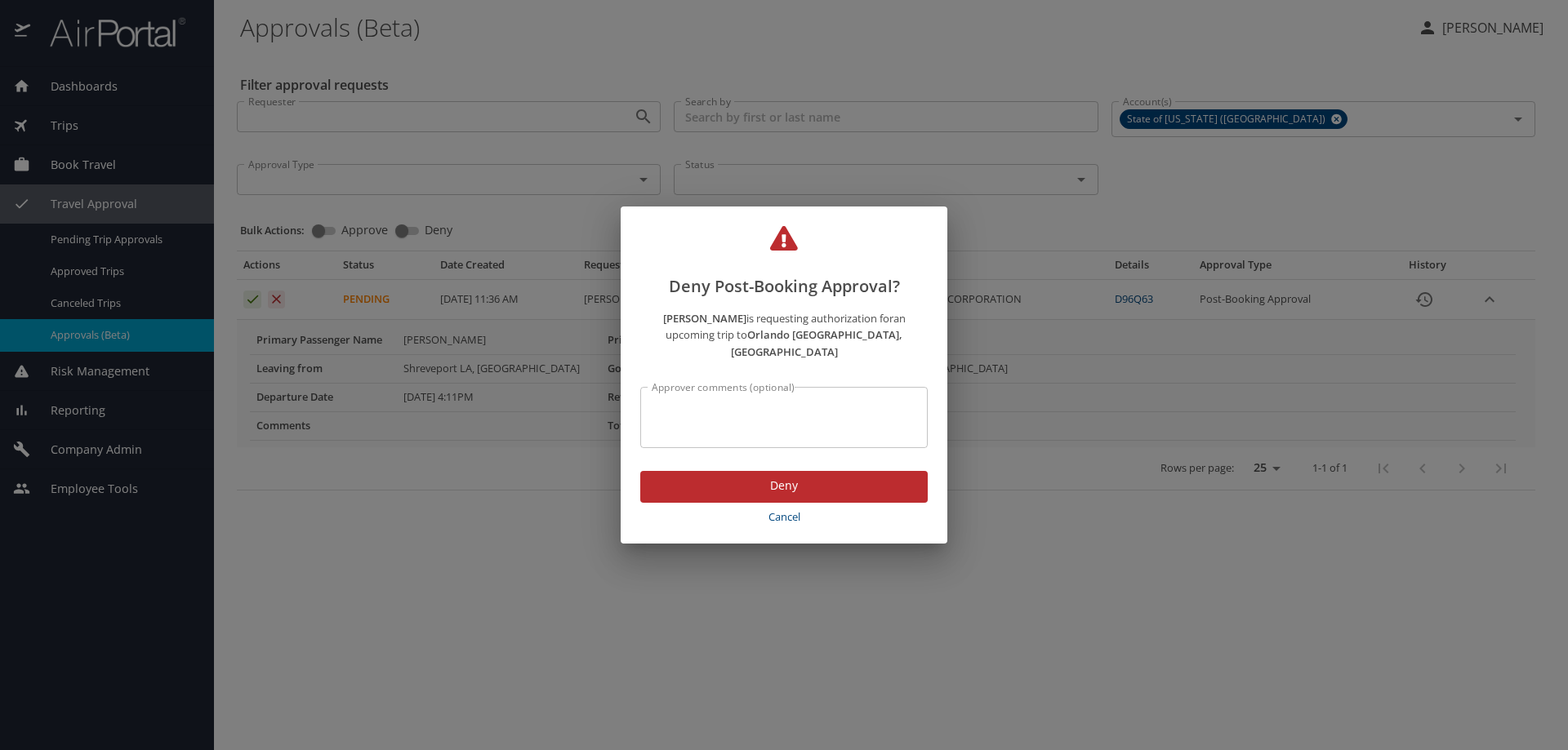
click at [719, 402] on textarea "Approver comments (optional)" at bounding box center [783, 418] width 264 height 31
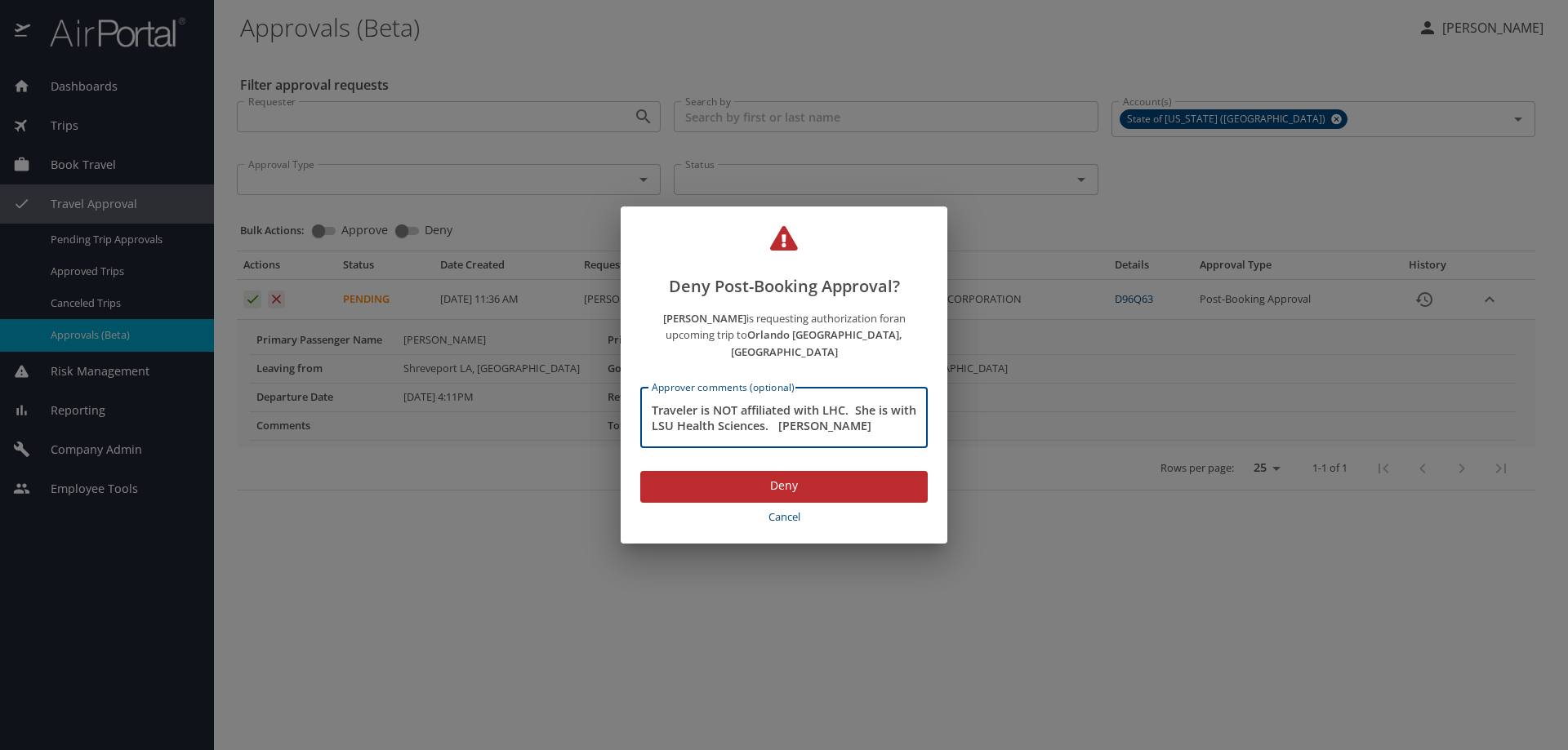
type textarea "Traveler is NOT affiliated with LHC. She is with LSU Health Sciences. [PERSON_N…"
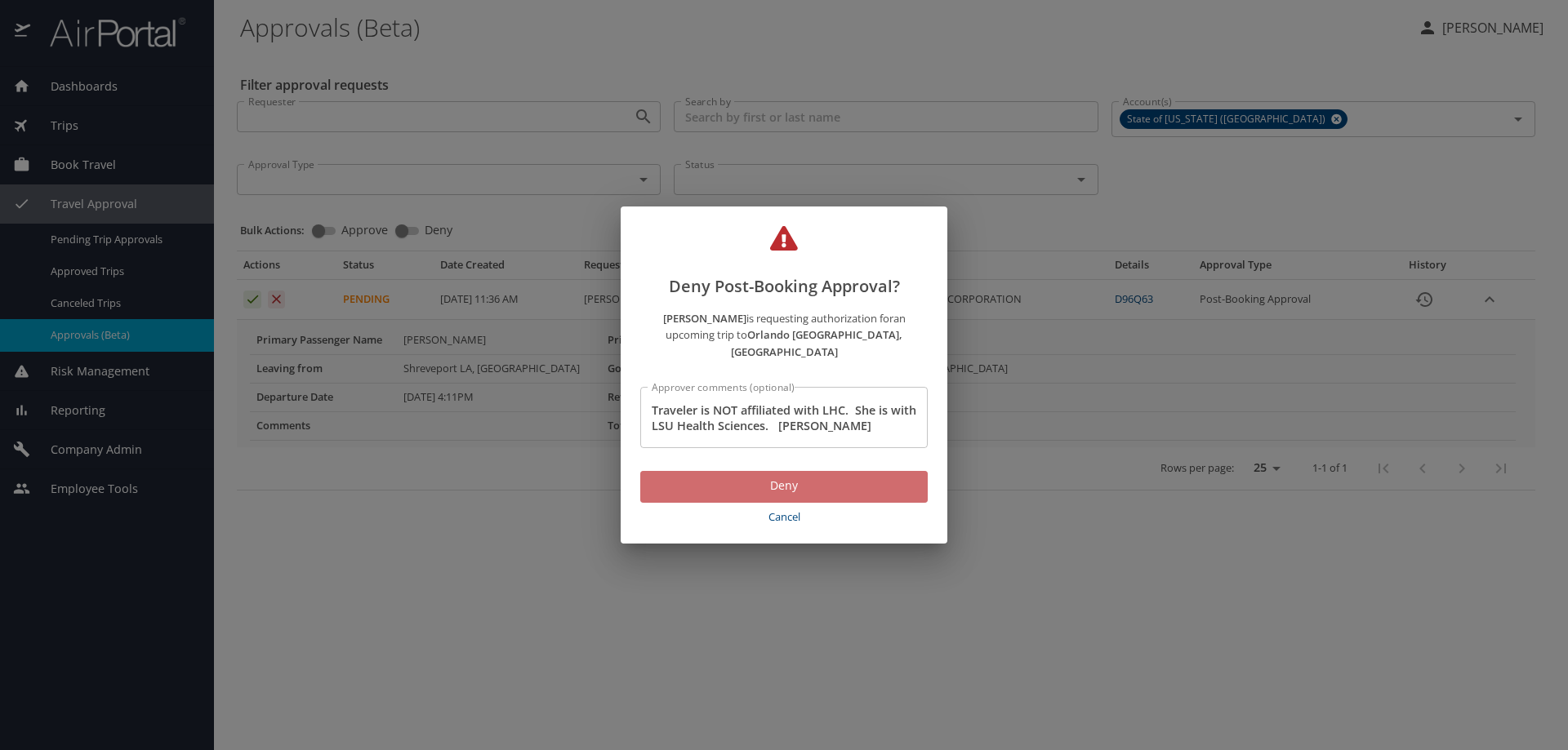
click at [773, 476] on span "Deny" at bounding box center [783, 486] width 261 height 20
